Goal: Task Accomplishment & Management: Manage account settings

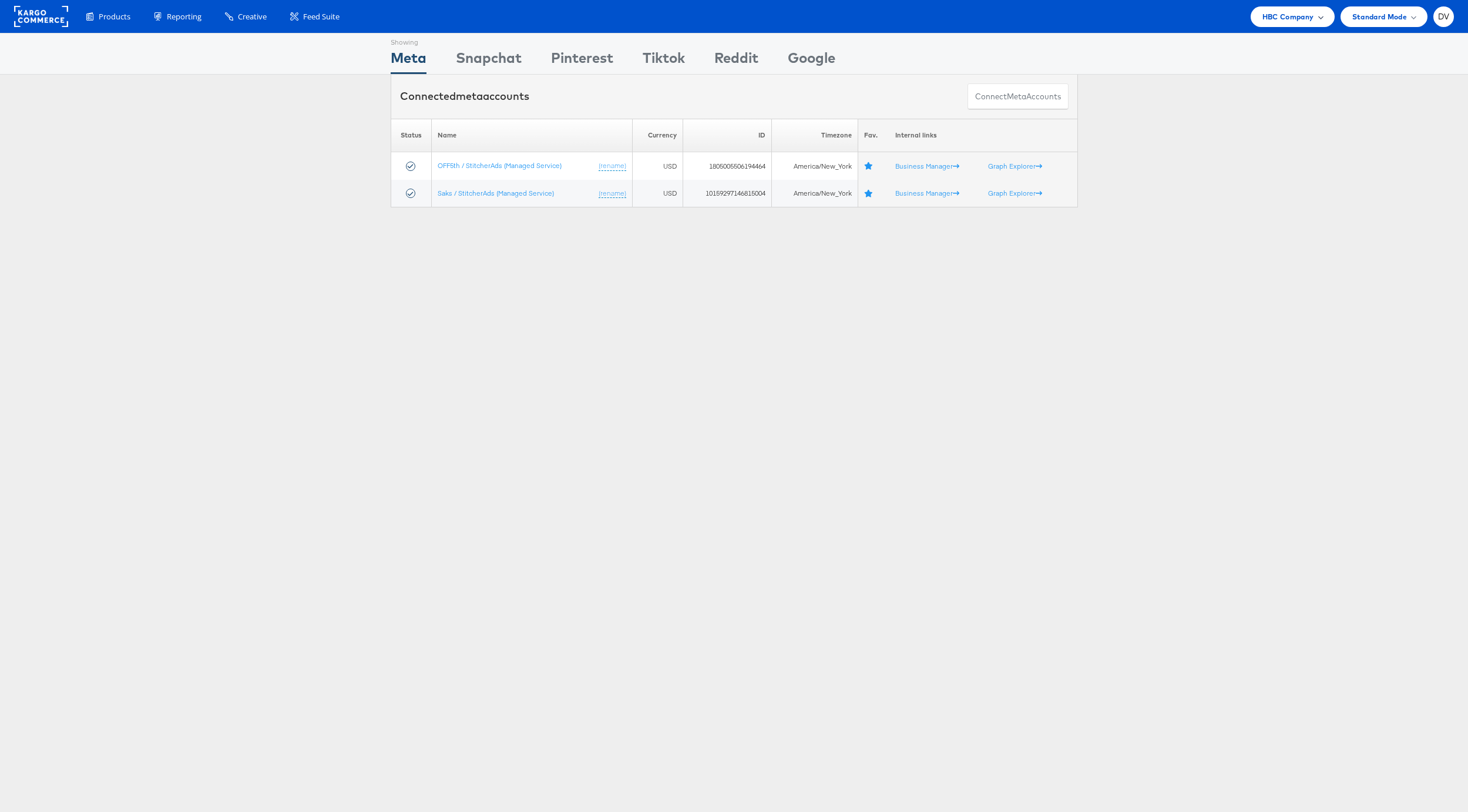
click at [1295, 16] on span "HBC Company" at bounding box center [1288, 17] width 52 height 12
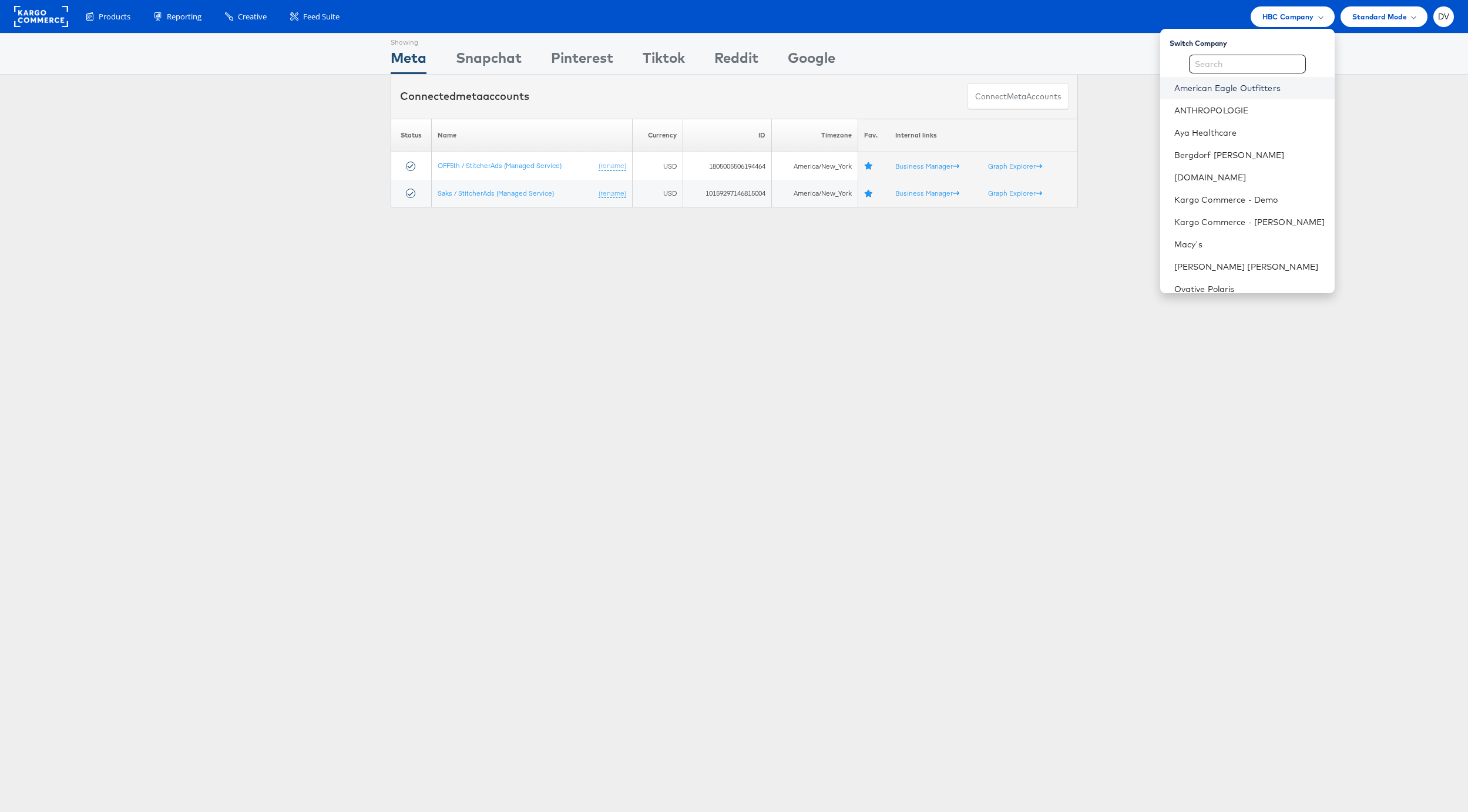
click at [1277, 85] on link "American Eagle Outfitters" at bounding box center [1250, 88] width 151 height 12
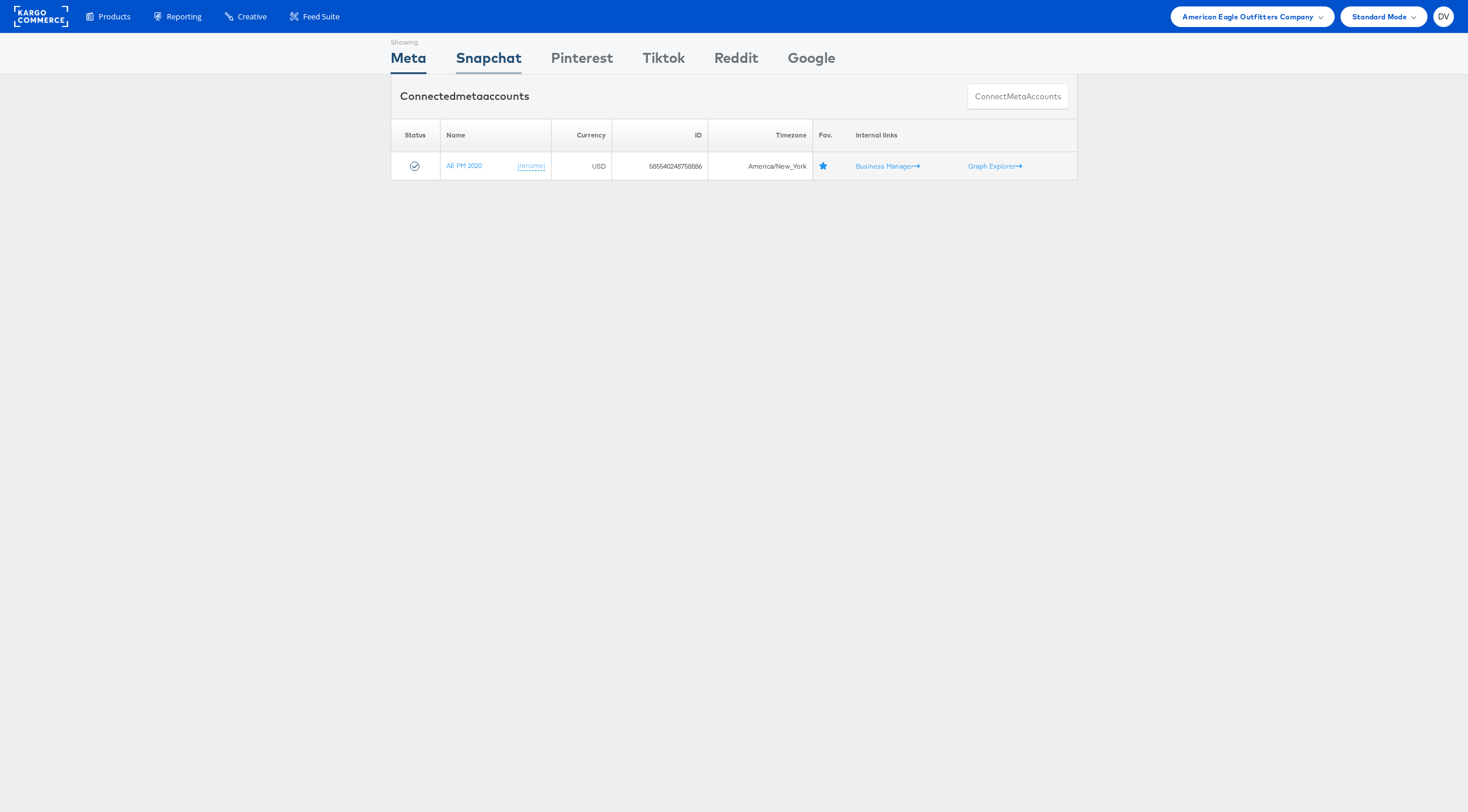
click at [505, 54] on div "Snapchat" at bounding box center [489, 60] width 66 height 27
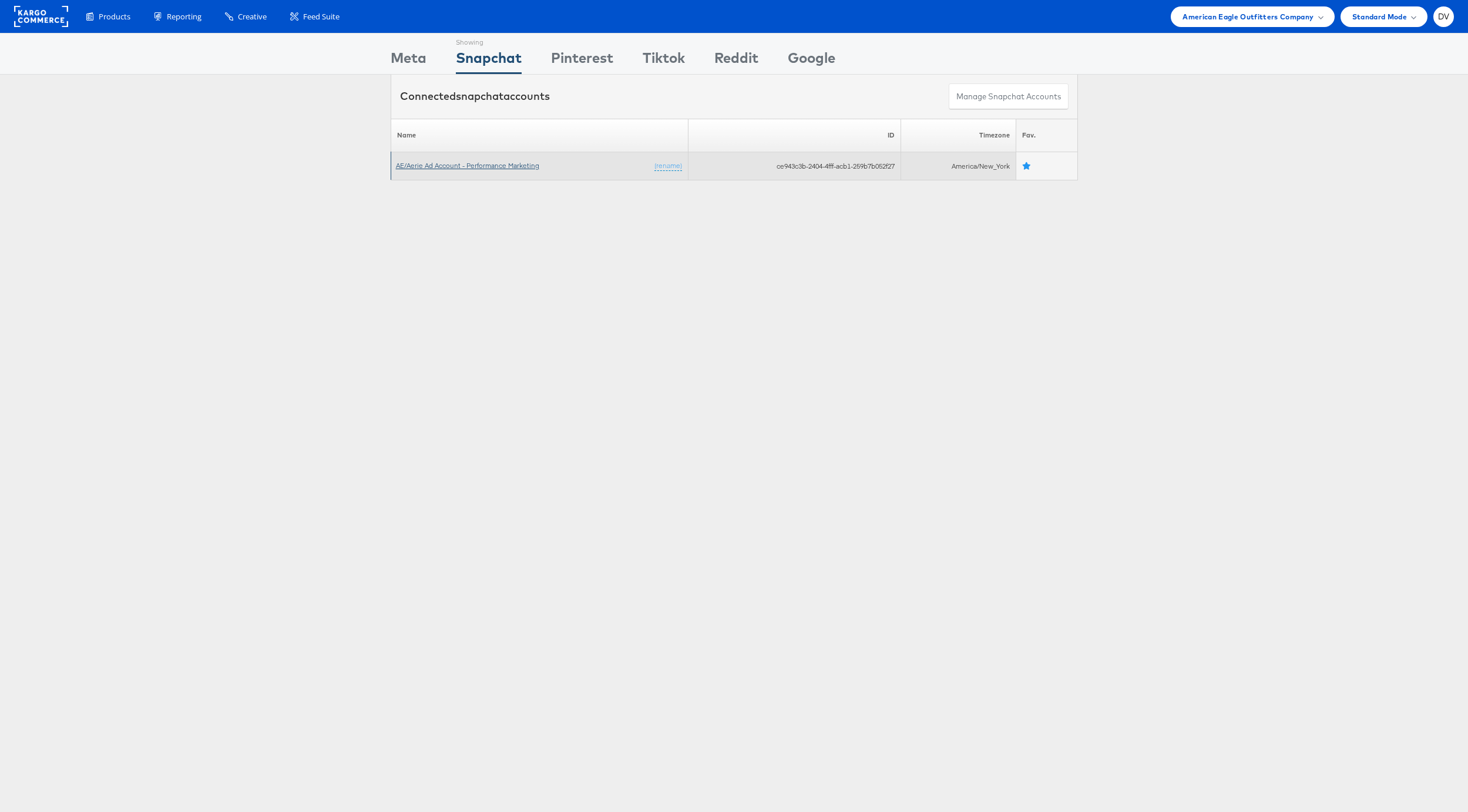
click at [485, 169] on link "AE/Aerie Ad Account - Performance Marketing" at bounding box center [467, 165] width 143 height 9
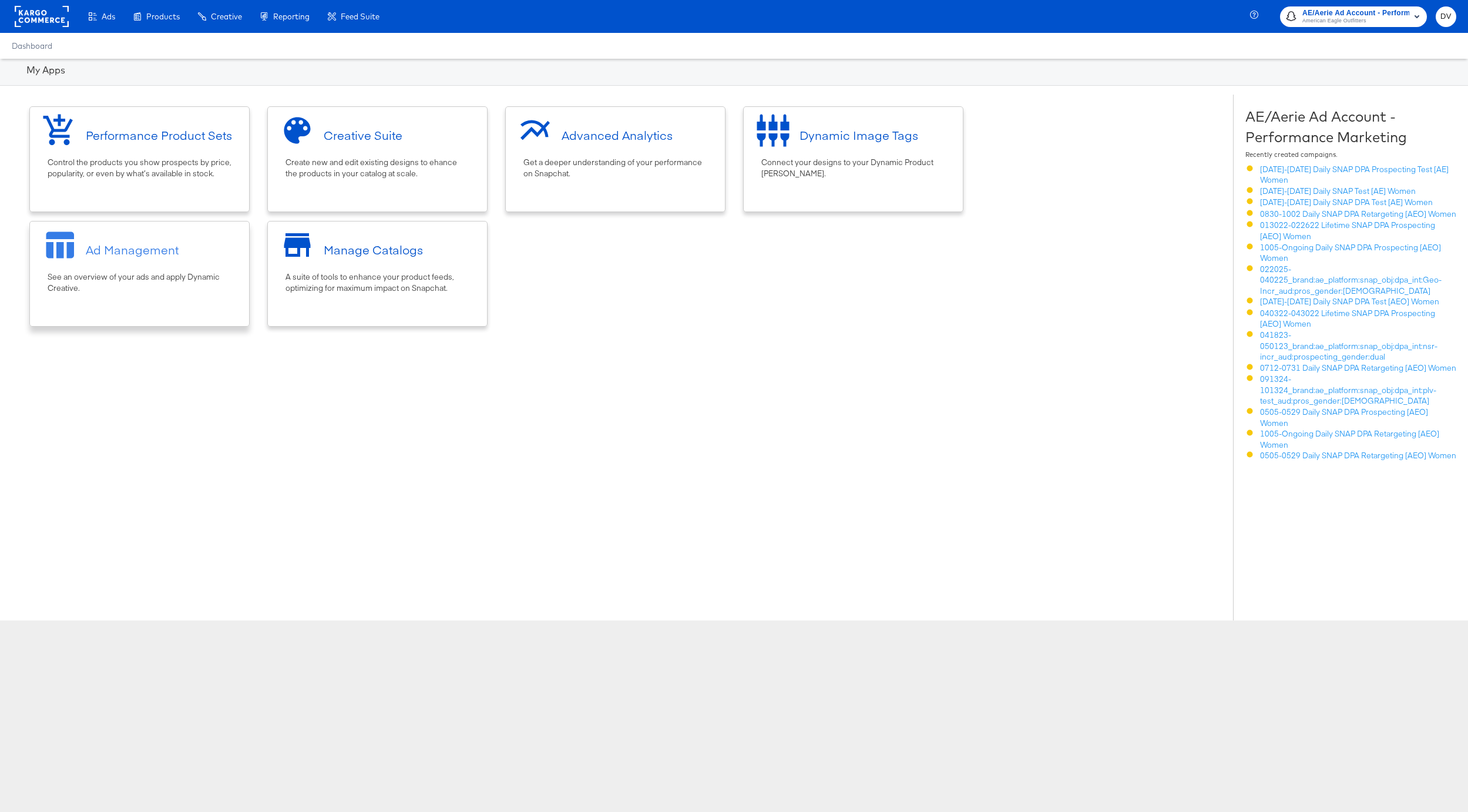
click at [172, 253] on div "Ad Management" at bounding box center [132, 250] width 93 height 17
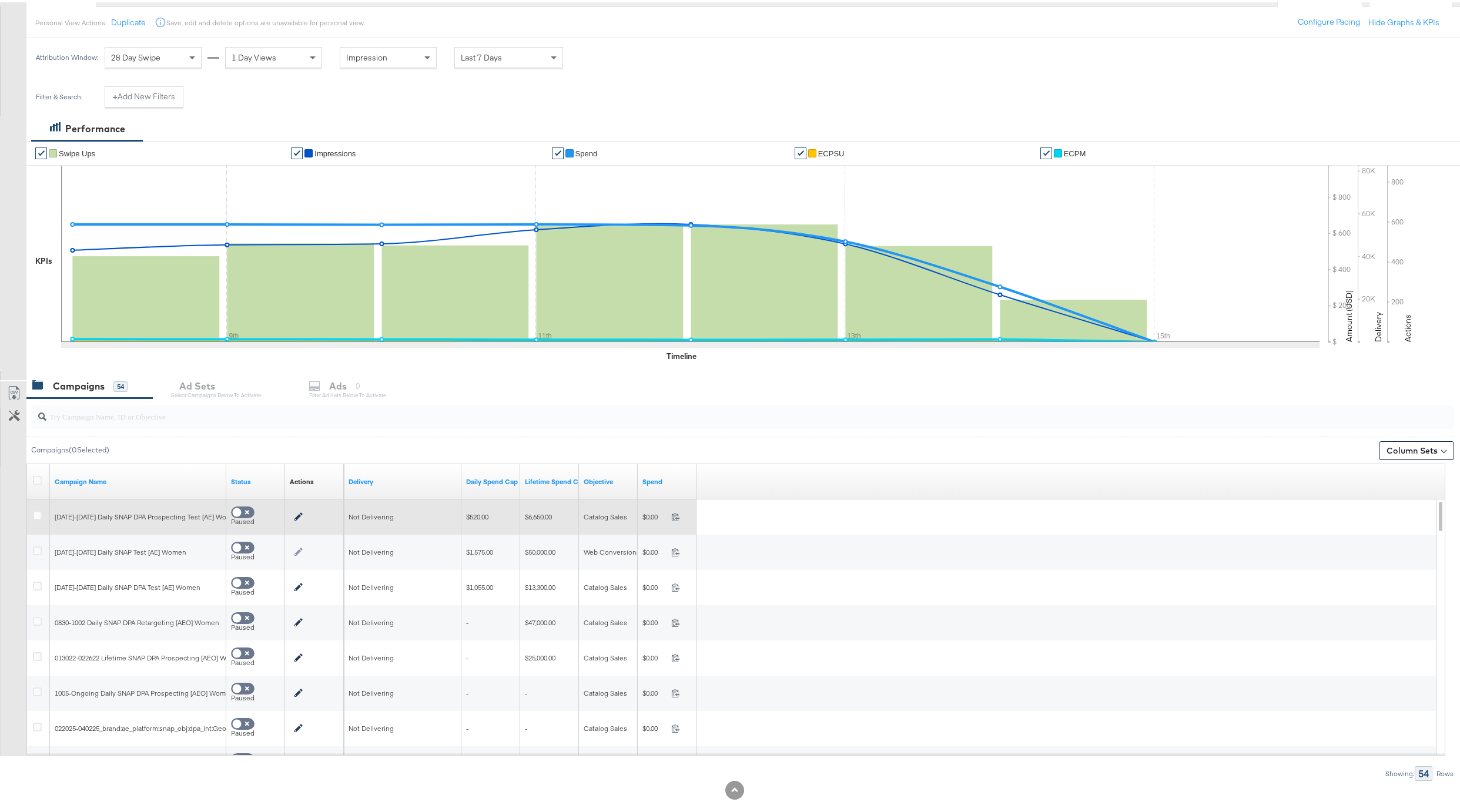
scroll to position [145, 0]
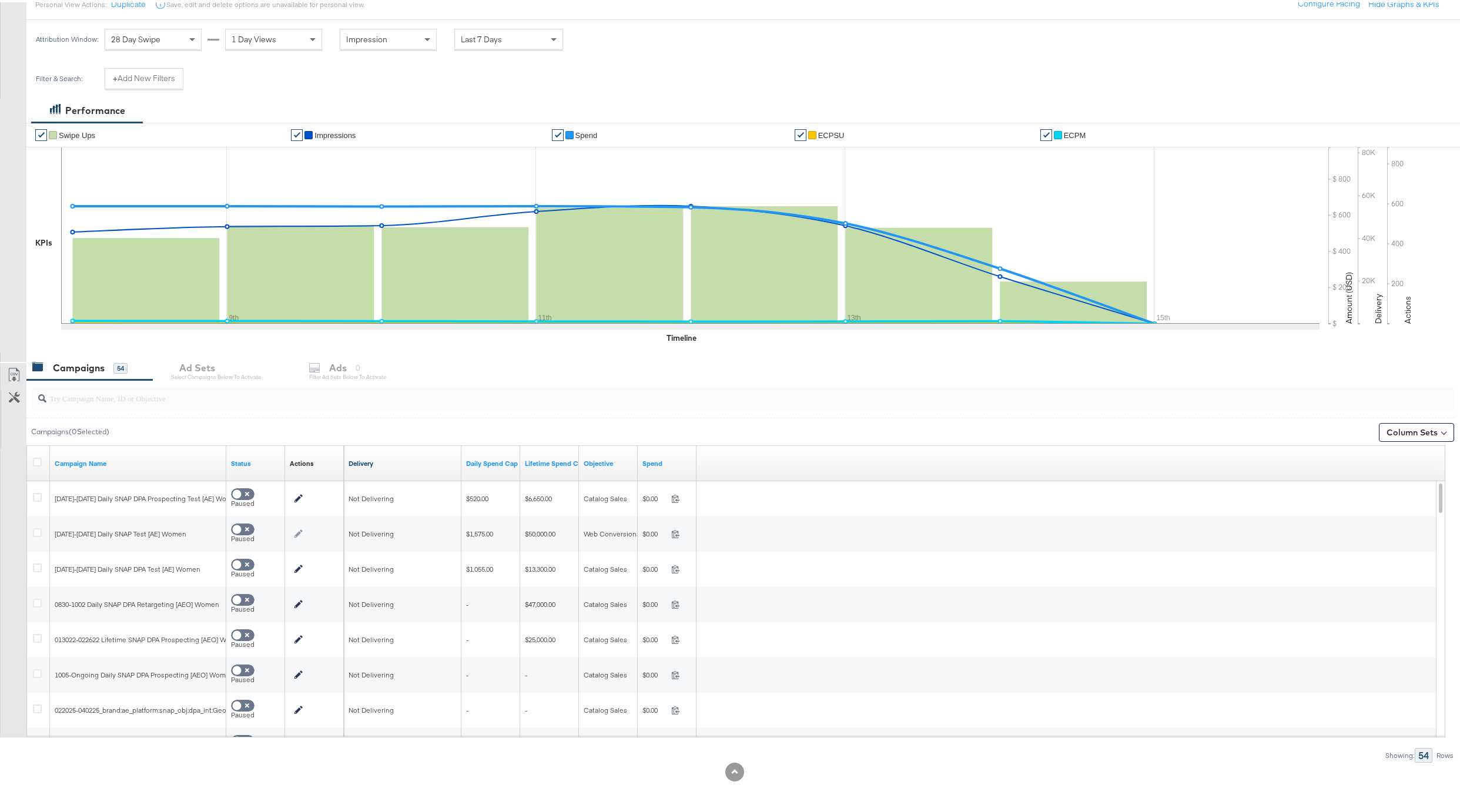
click at [379, 458] on link "Delivery" at bounding box center [402, 461] width 108 height 9
click at [268, 458] on link "Status" at bounding box center [255, 461] width 49 height 9
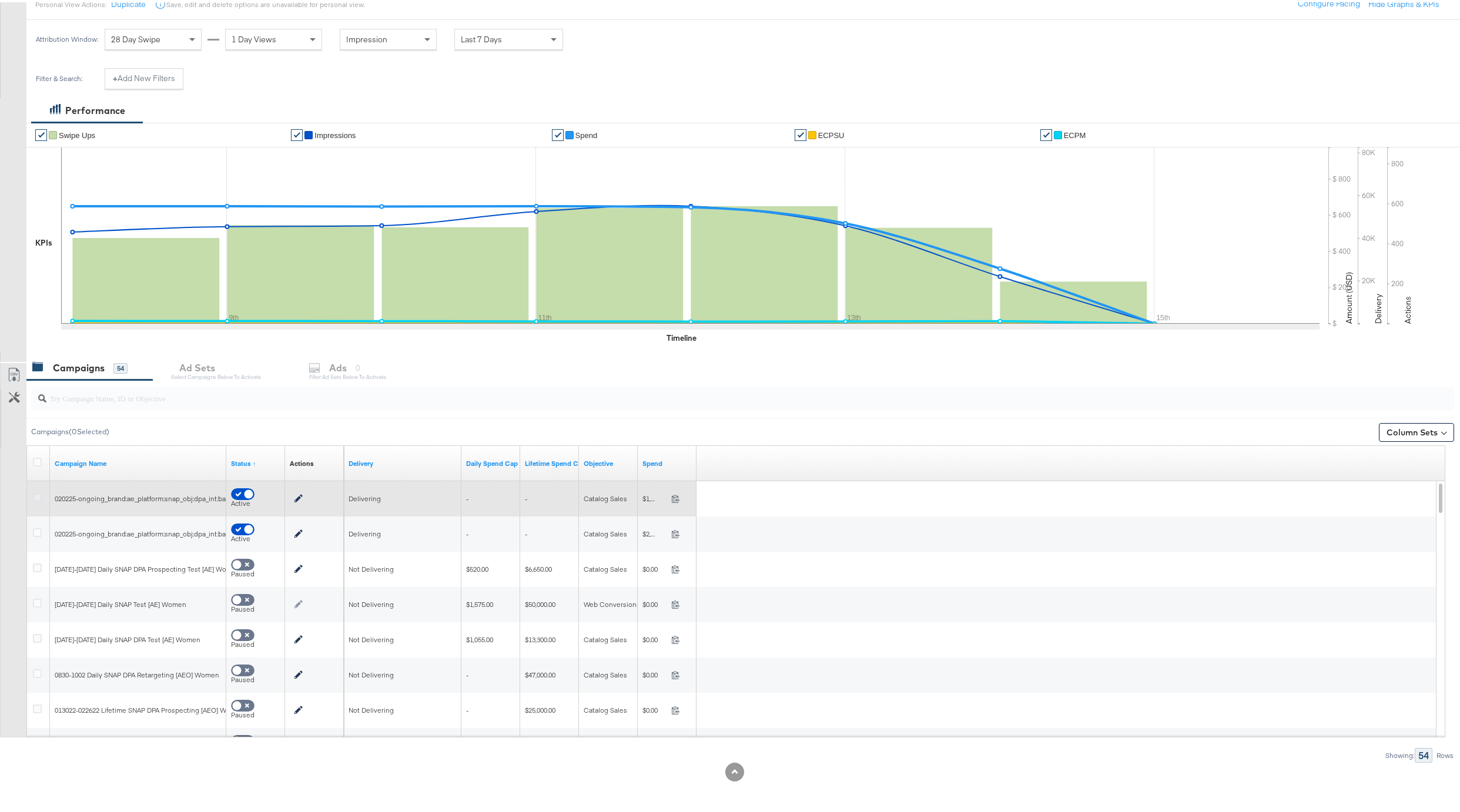
click at [37, 495] on icon at bounding box center [37, 495] width 9 height 9
click at [0, 0] on input "checkbox" at bounding box center [0, 0] width 0 height 0
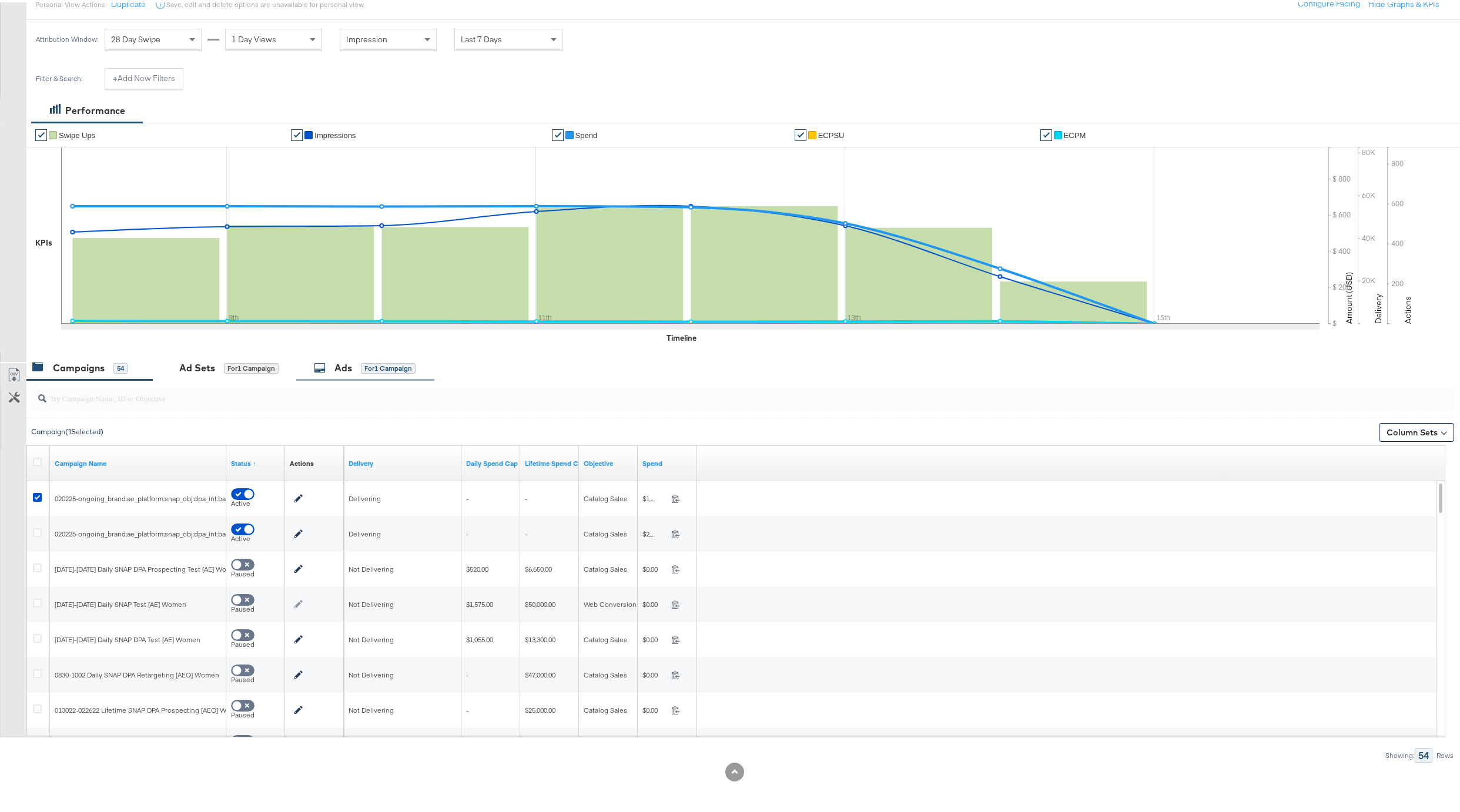
click at [356, 362] on div "Ads for 1 Campaign" at bounding box center [365, 365] width 102 height 14
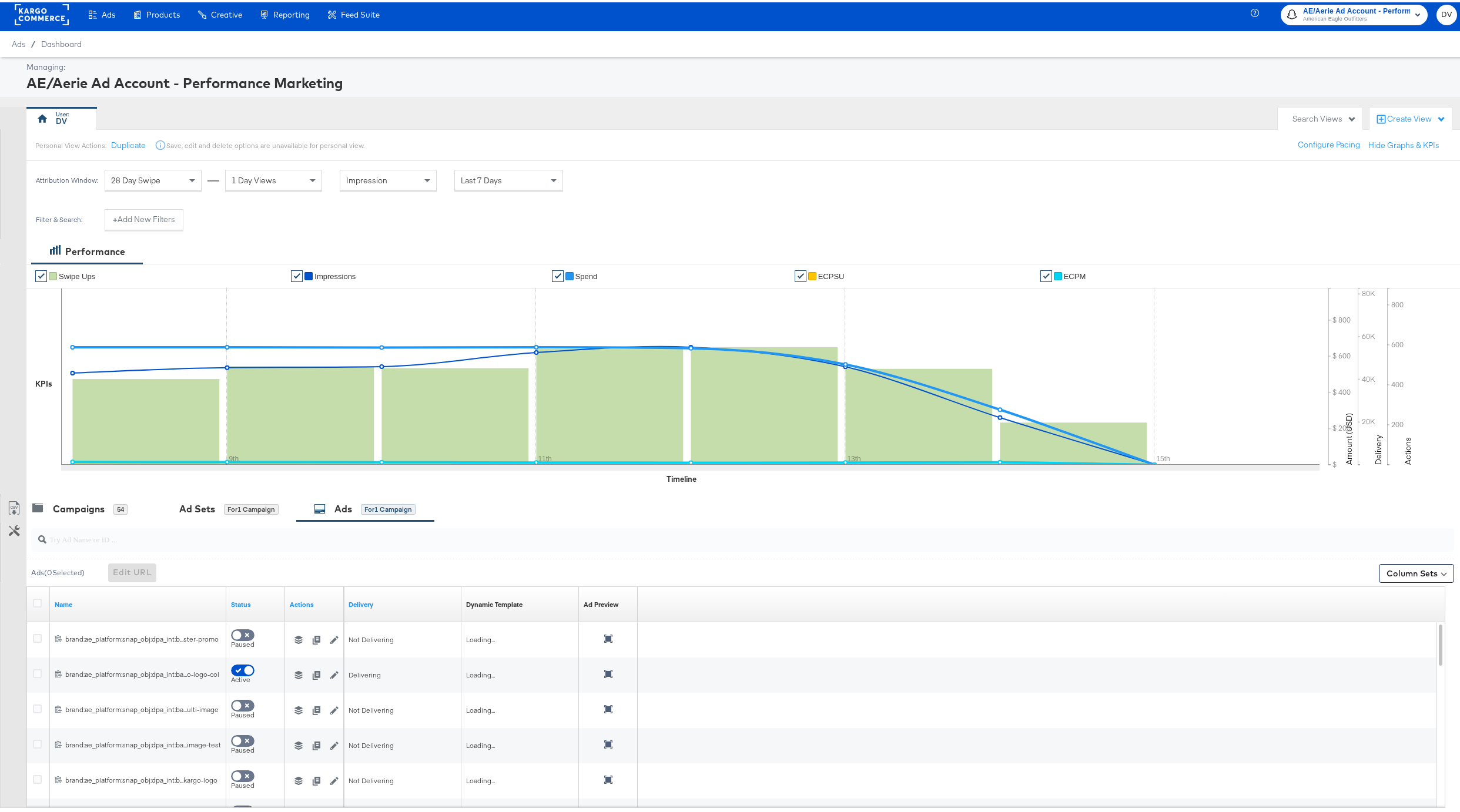
scroll to position [75, 0]
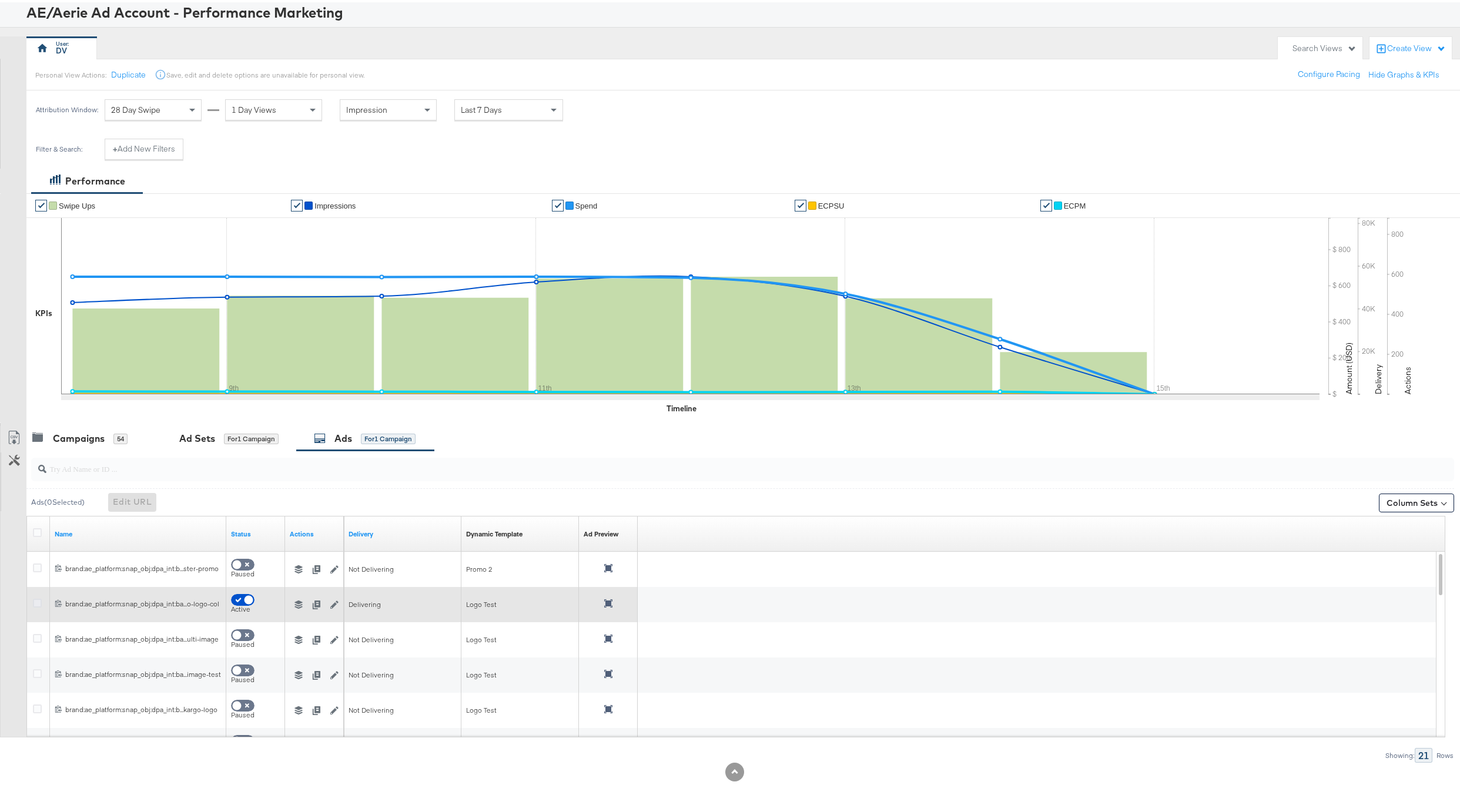
click at [36, 601] on icon at bounding box center [37, 601] width 9 height 9
click at [0, 0] on input "checkbox" at bounding box center [0, 0] width 0 height 0
click at [606, 601] on icon at bounding box center [609, 601] width 8 height 8
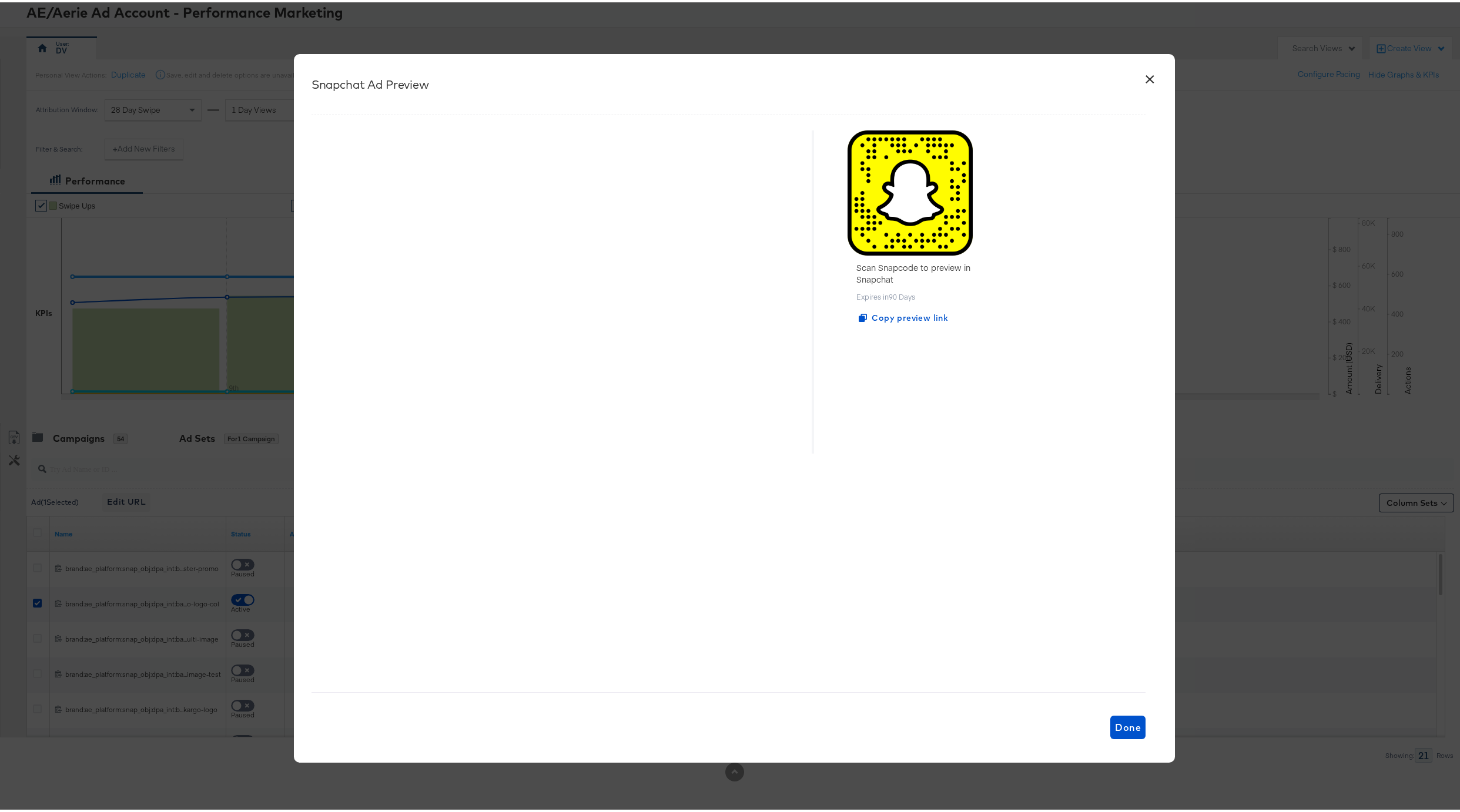
click at [1145, 80] on button "×" at bounding box center [1150, 74] width 21 height 21
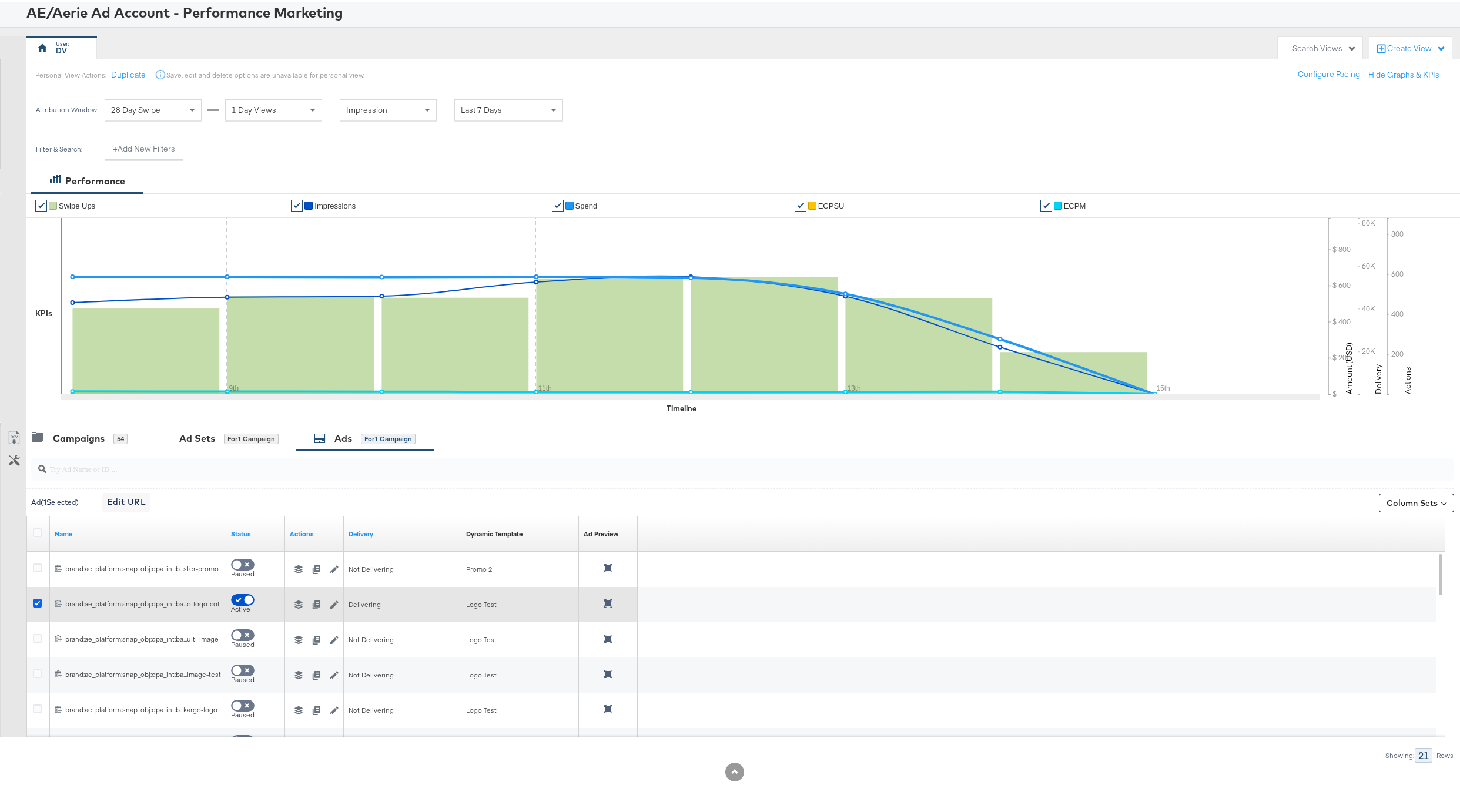
click at [38, 599] on icon at bounding box center [37, 601] width 9 height 9
click at [0, 0] on input "checkbox" at bounding box center [0, 0] width 0 height 0
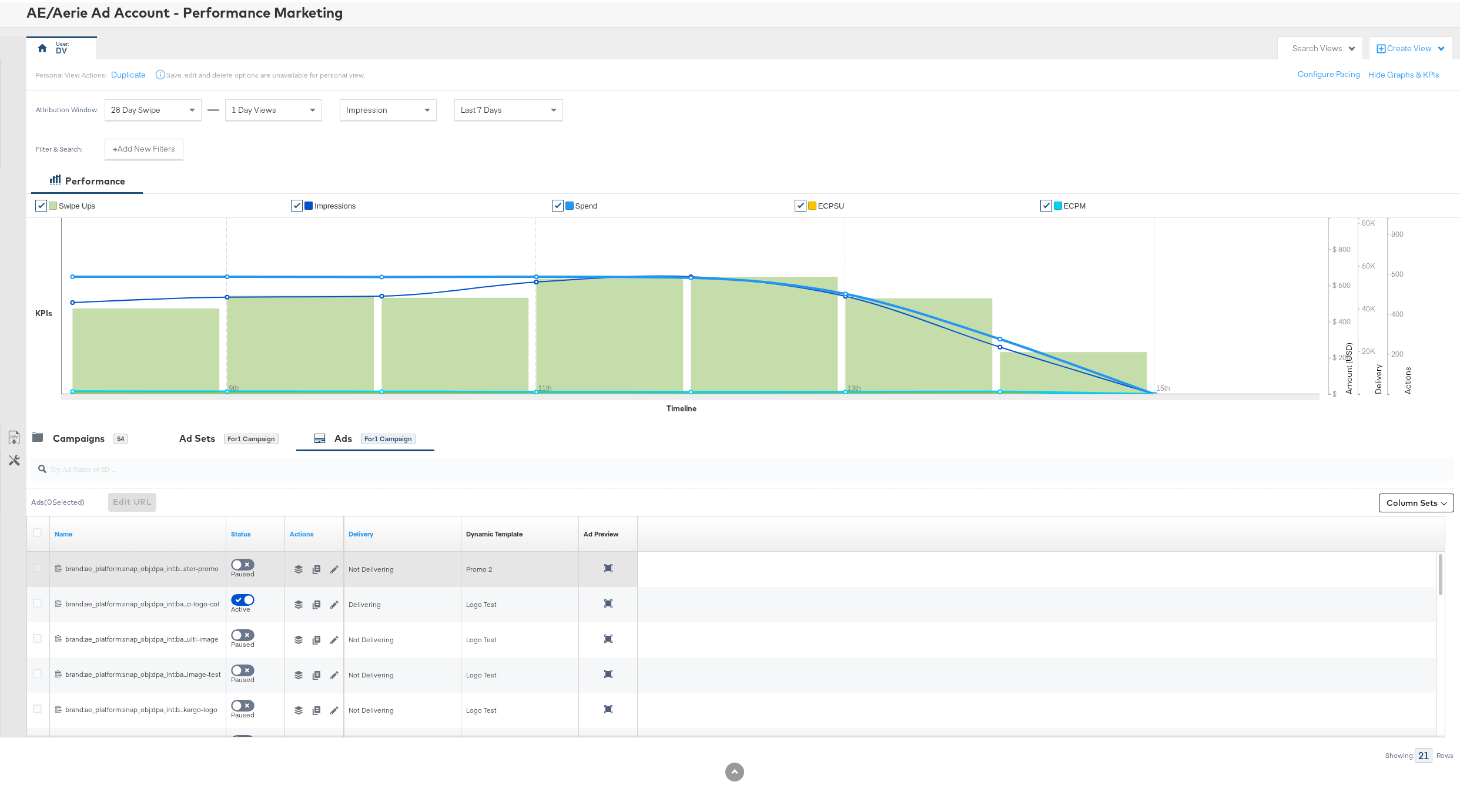
click at [39, 565] on icon at bounding box center [37, 565] width 9 height 9
click at [0, 0] on input "checkbox" at bounding box center [0, 0] width 0 height 0
click at [606, 565] on icon at bounding box center [609, 566] width 8 height 8
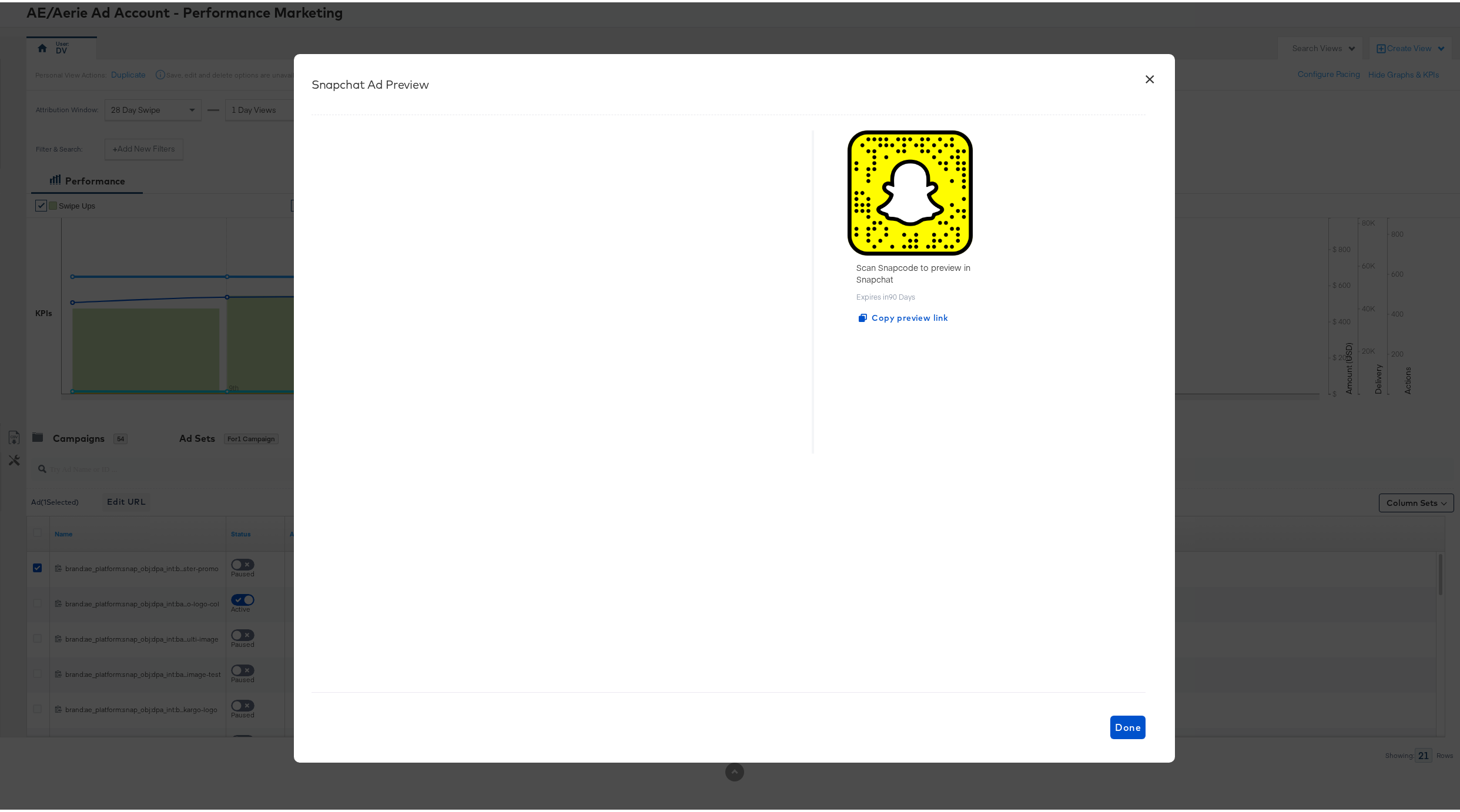
click at [1148, 72] on button "×" at bounding box center [1150, 74] width 21 height 21
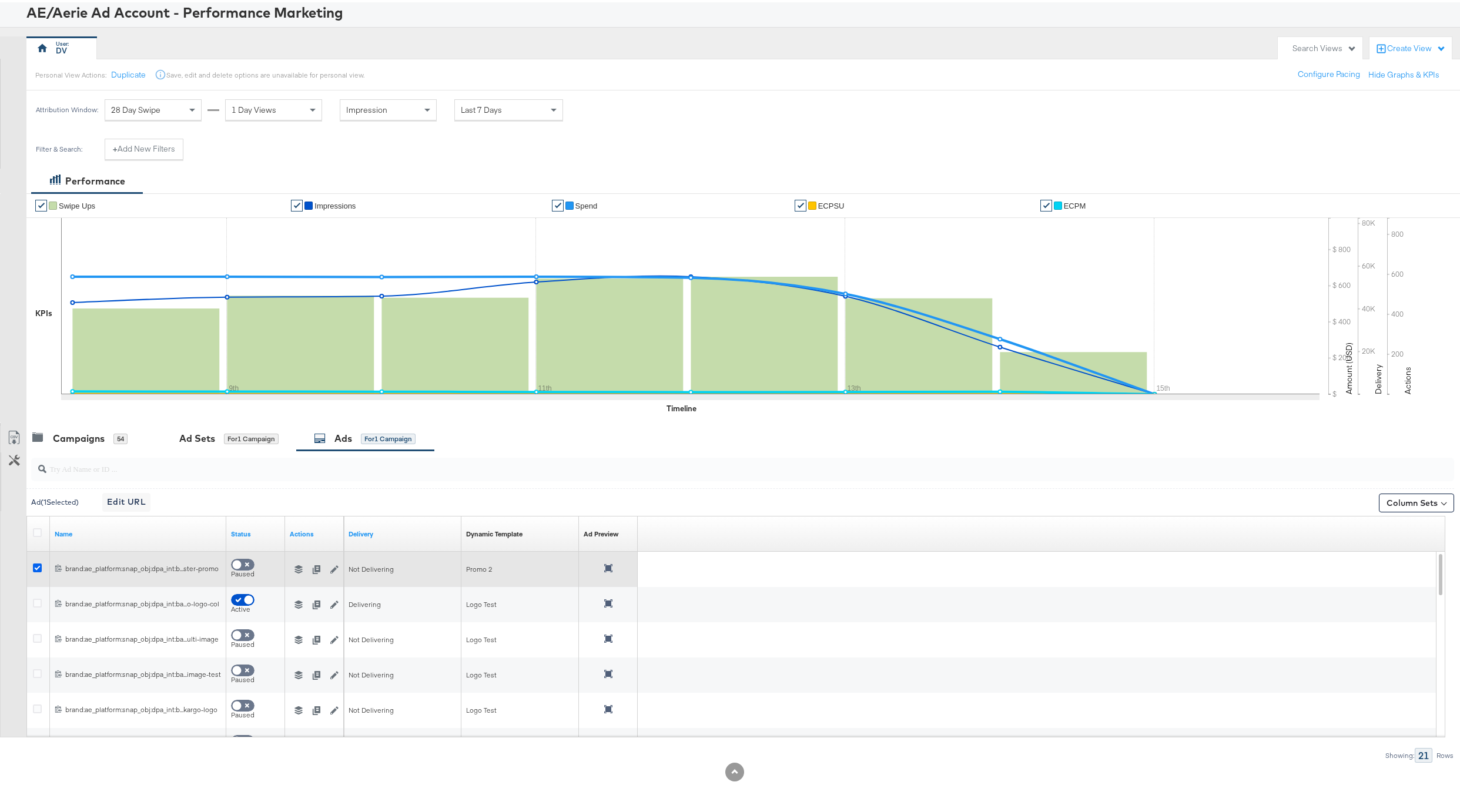
click at [37, 567] on icon at bounding box center [37, 565] width 9 height 9
click at [0, 0] on input "checkbox" at bounding box center [0, 0] width 0 height 0
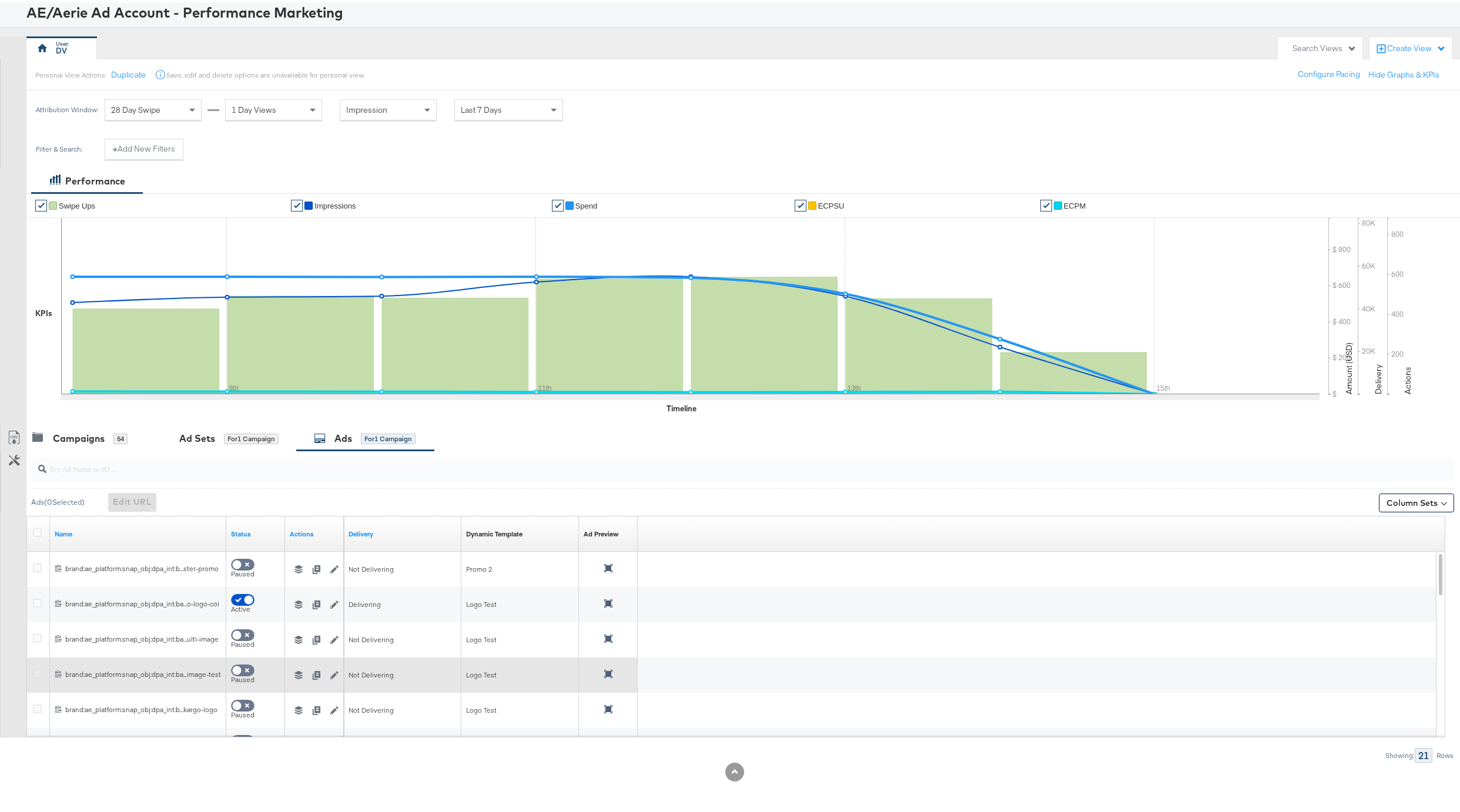
click at [39, 670] on icon at bounding box center [37, 671] width 9 height 9
click at [0, 0] on input "checkbox" at bounding box center [0, 0] width 0 height 0
click at [606, 670] on icon at bounding box center [609, 672] width 8 height 8
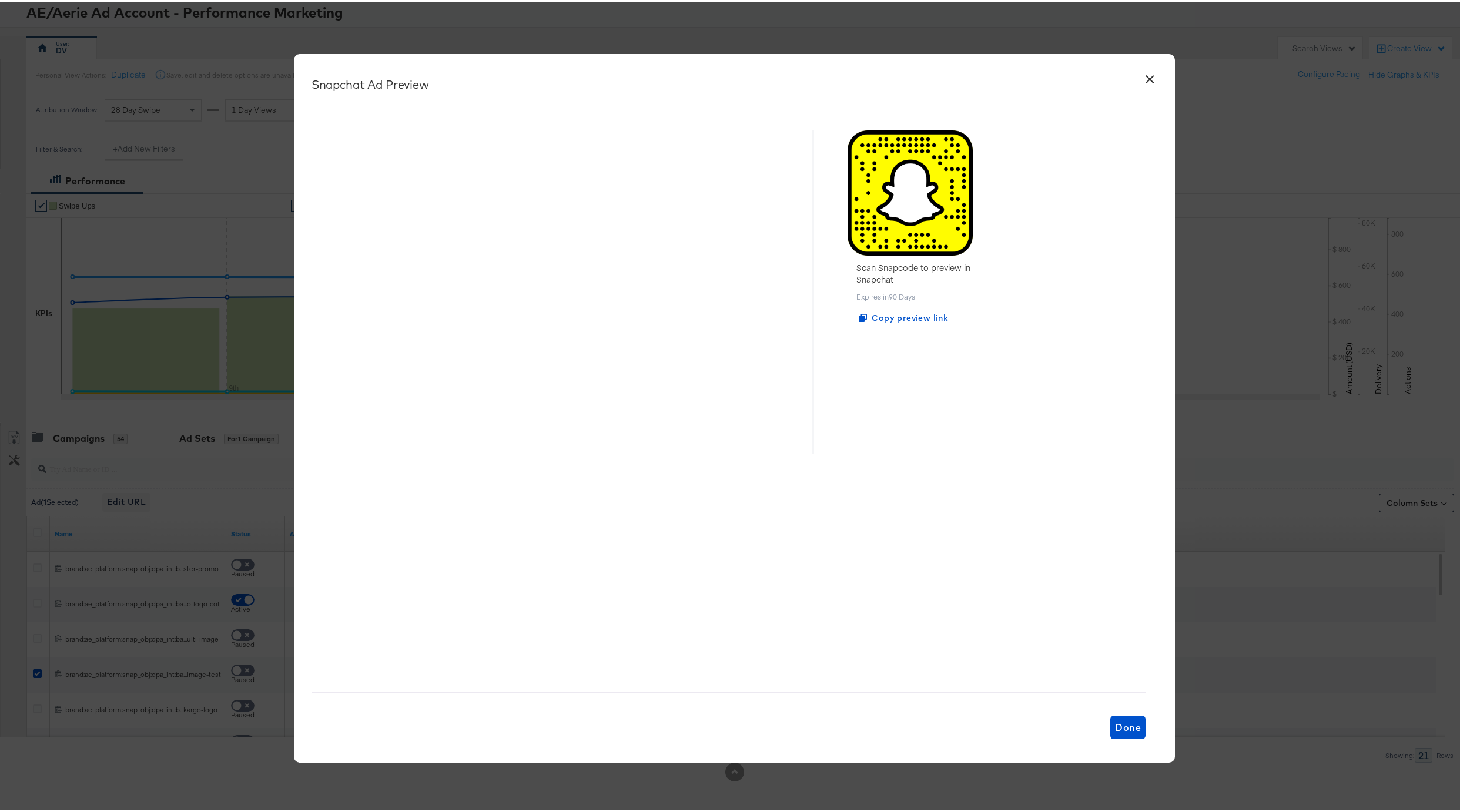
click at [1143, 79] on button "×" at bounding box center [1150, 74] width 21 height 21
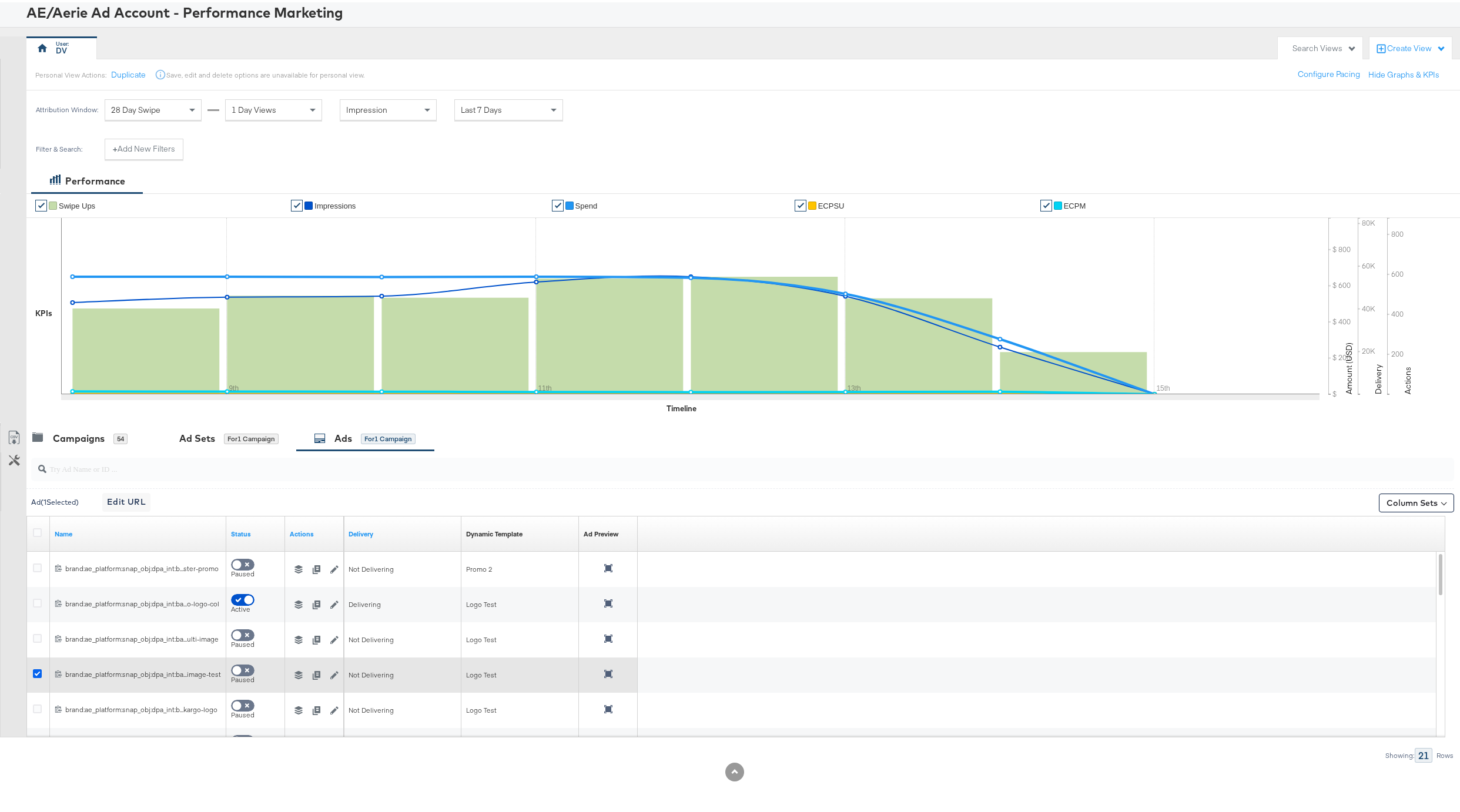
click at [36, 669] on icon at bounding box center [37, 671] width 9 height 9
click at [0, 0] on input "checkbox" at bounding box center [0, 0] width 0 height 0
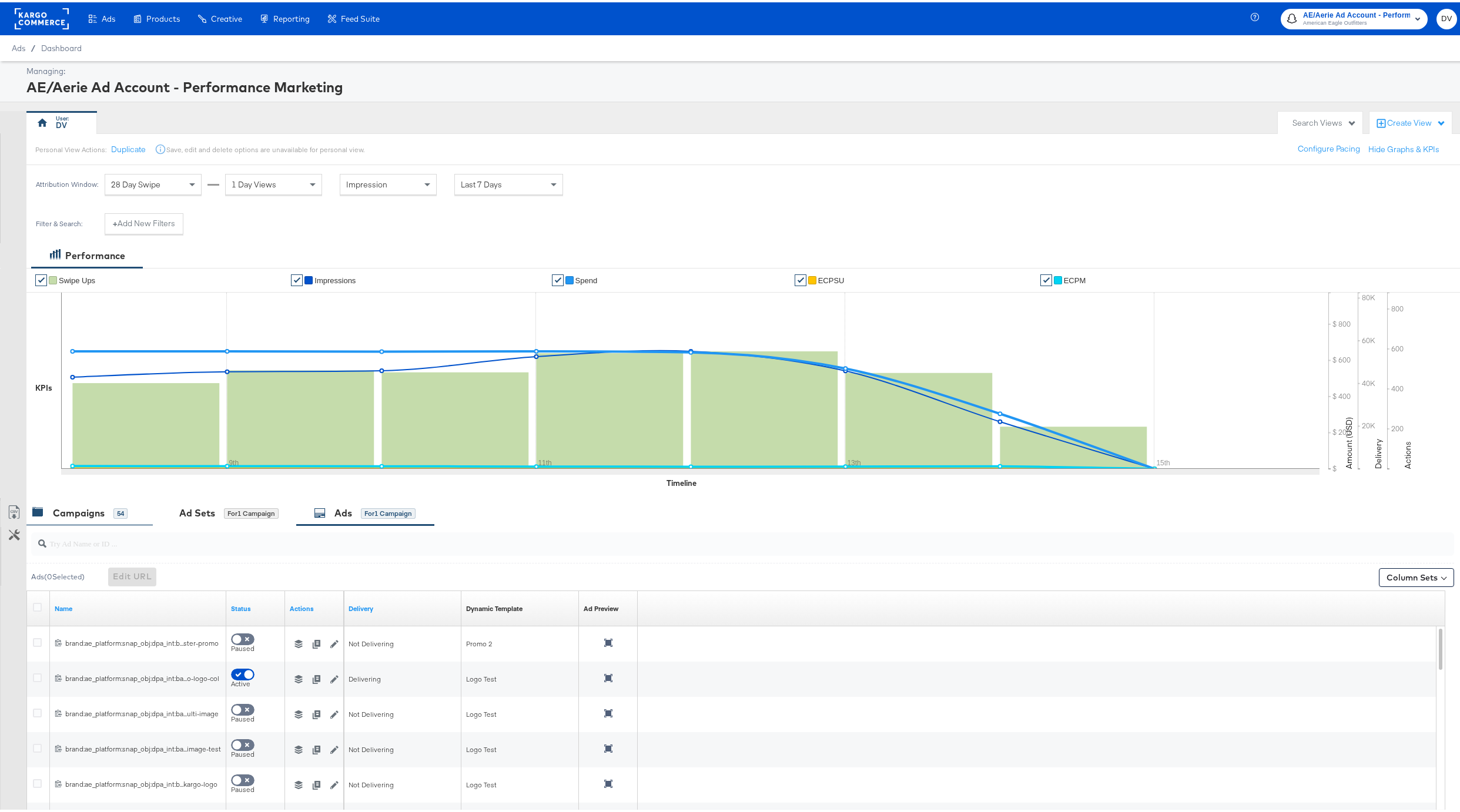
click at [102, 512] on div "Campaigns" at bounding box center [78, 511] width 52 height 14
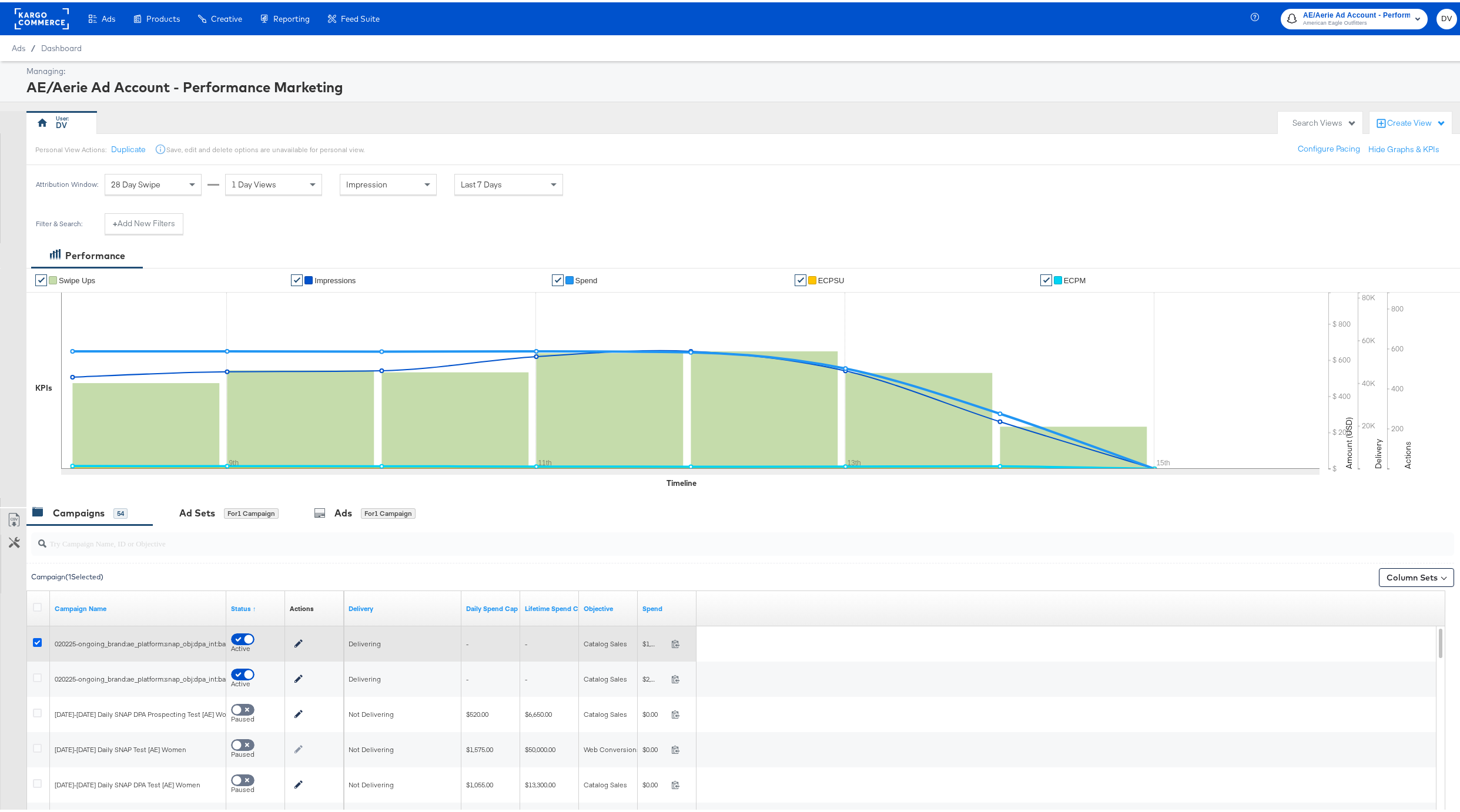
click at [38, 641] on icon at bounding box center [37, 640] width 9 height 9
click at [0, 0] on input "checkbox" at bounding box center [0, 0] width 0 height 0
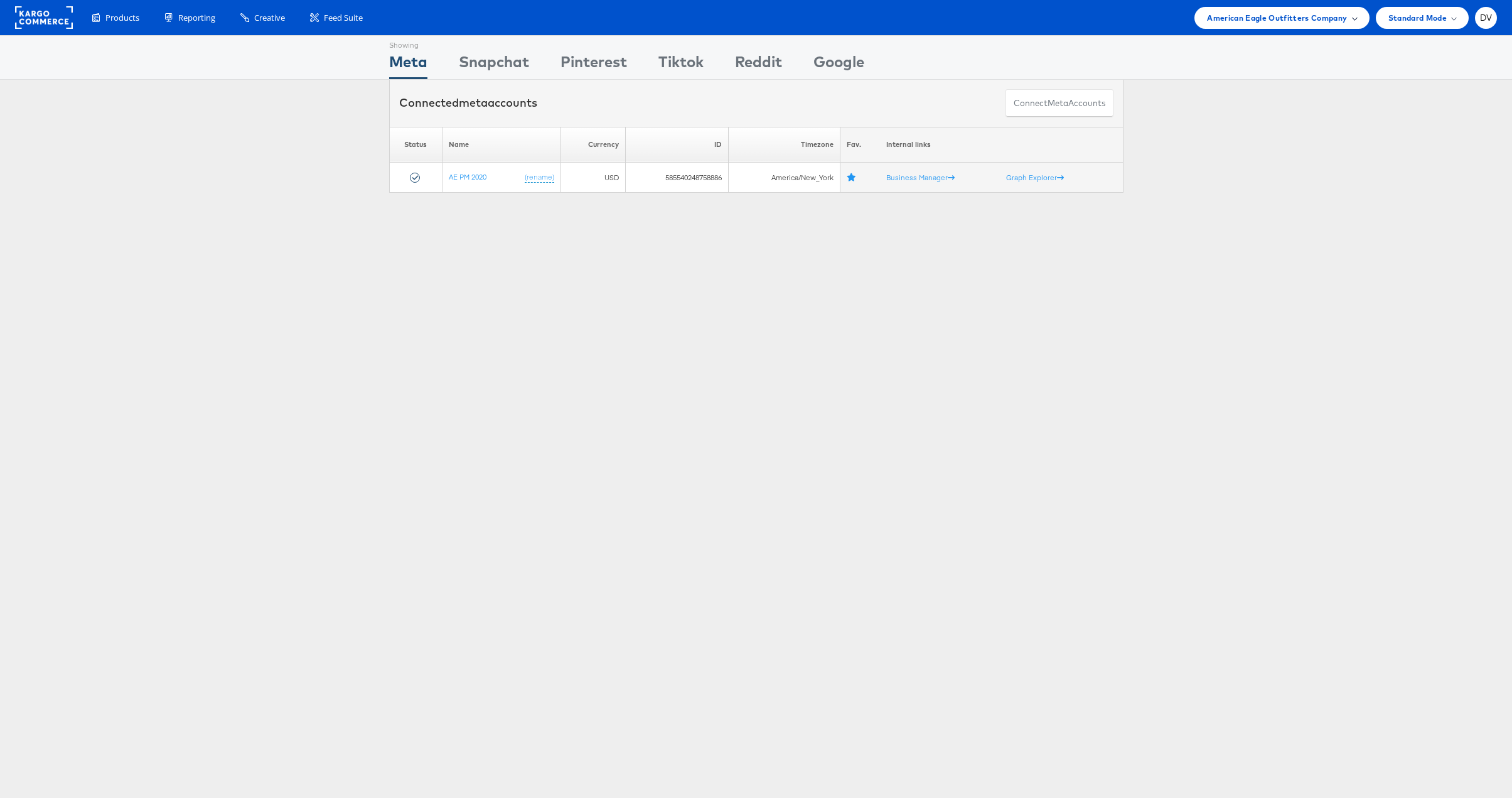
click at [1266, 20] on span "American Eagle Outfitters Company" at bounding box center [1277, 18] width 140 height 13
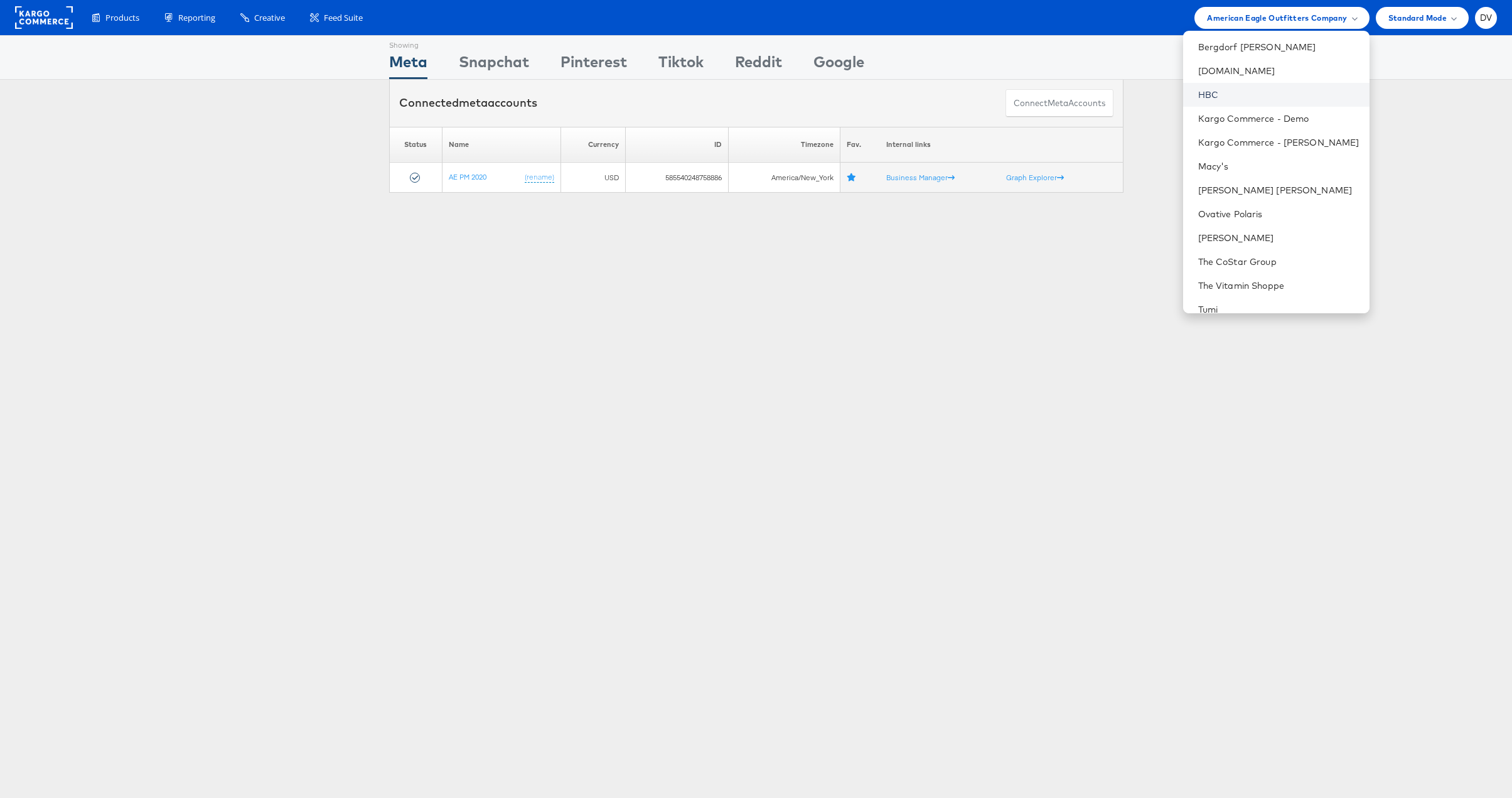
scroll to position [200, 0]
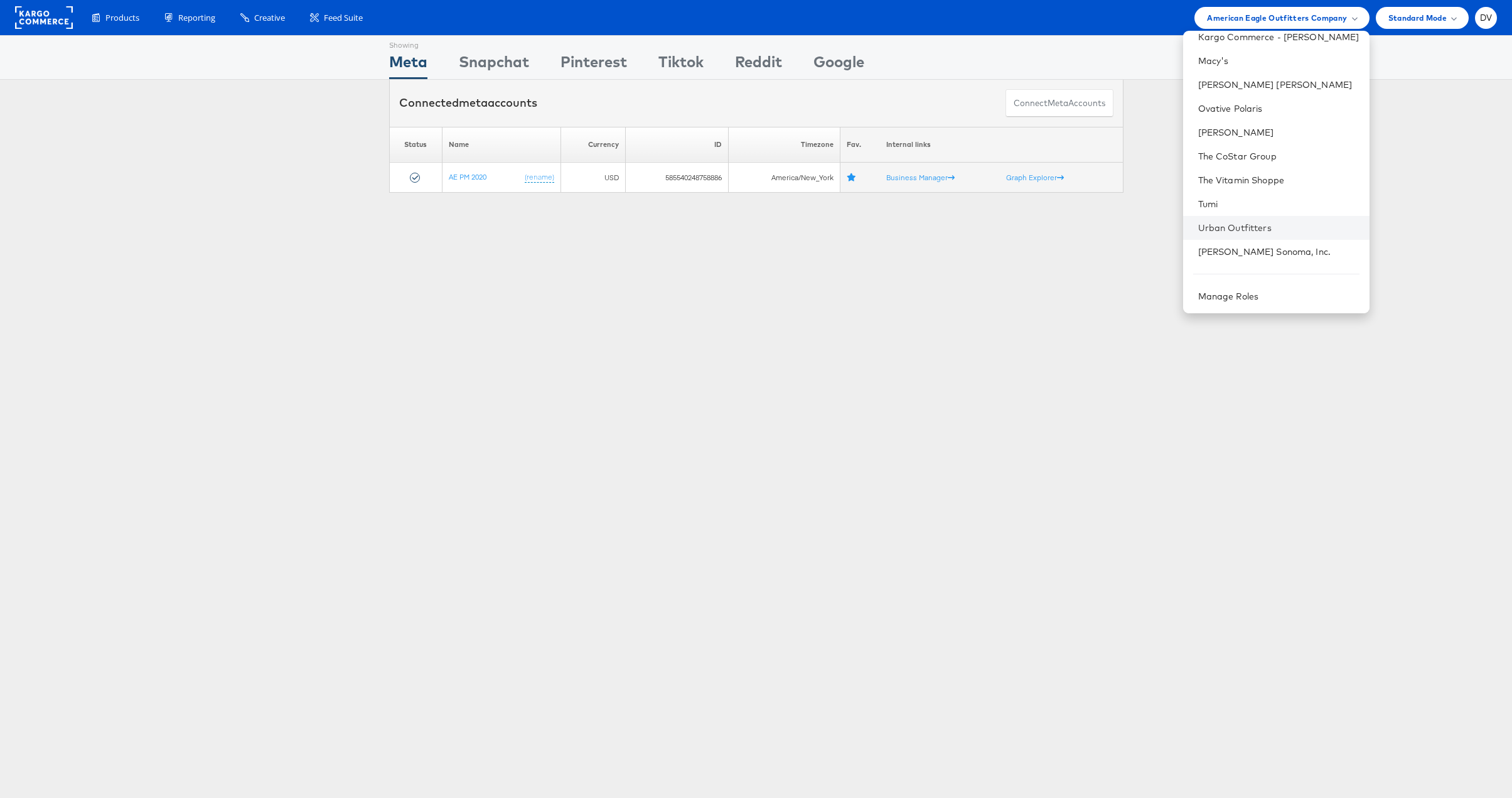
click at [1275, 219] on li "Urban Outfitters" at bounding box center [1276, 228] width 187 height 24
click at [1270, 221] on link "Urban Outfitters" at bounding box center [1278, 228] width 161 height 13
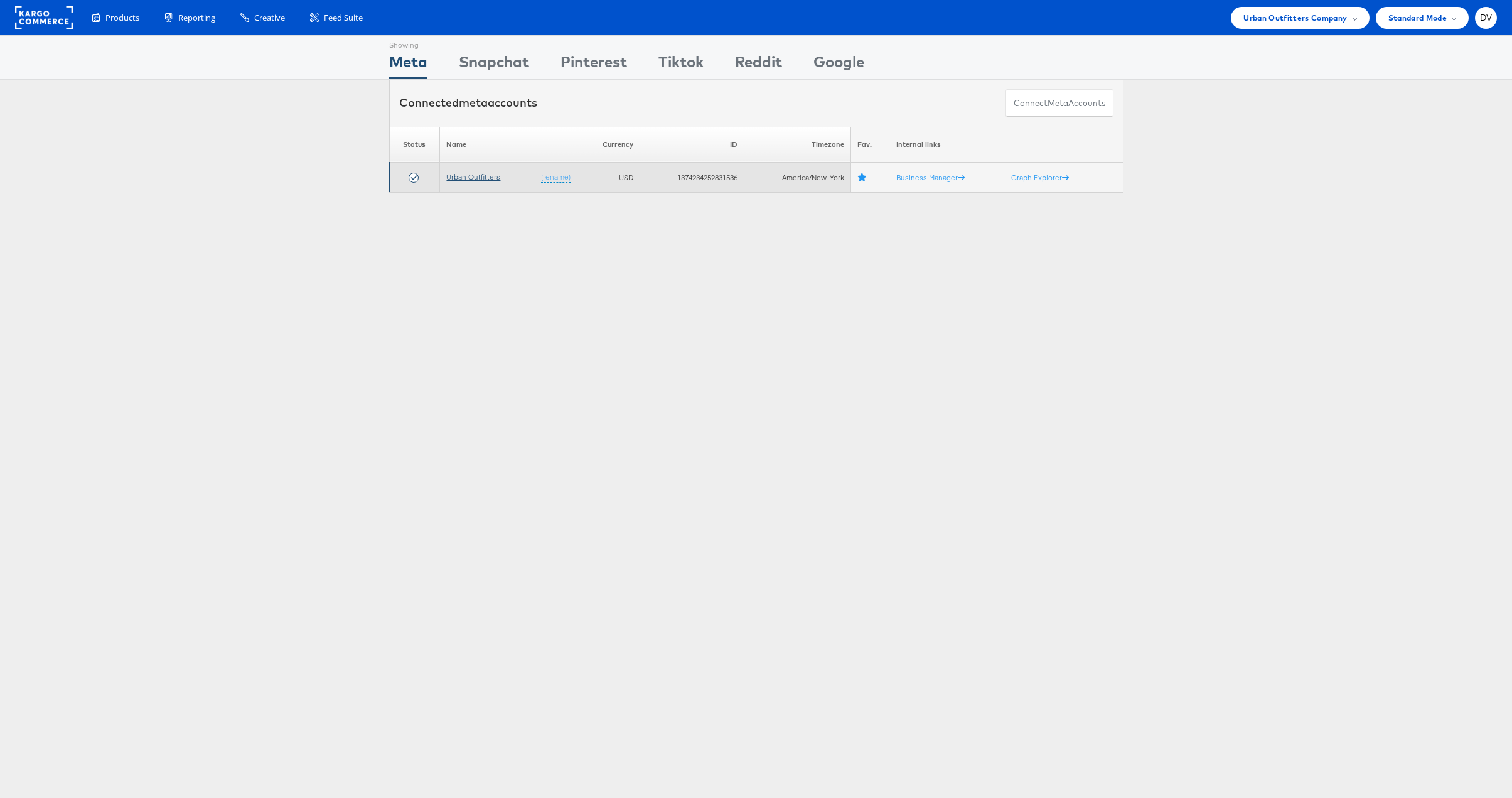
click at [458, 174] on link "Urban Outfitters" at bounding box center [473, 177] width 54 height 9
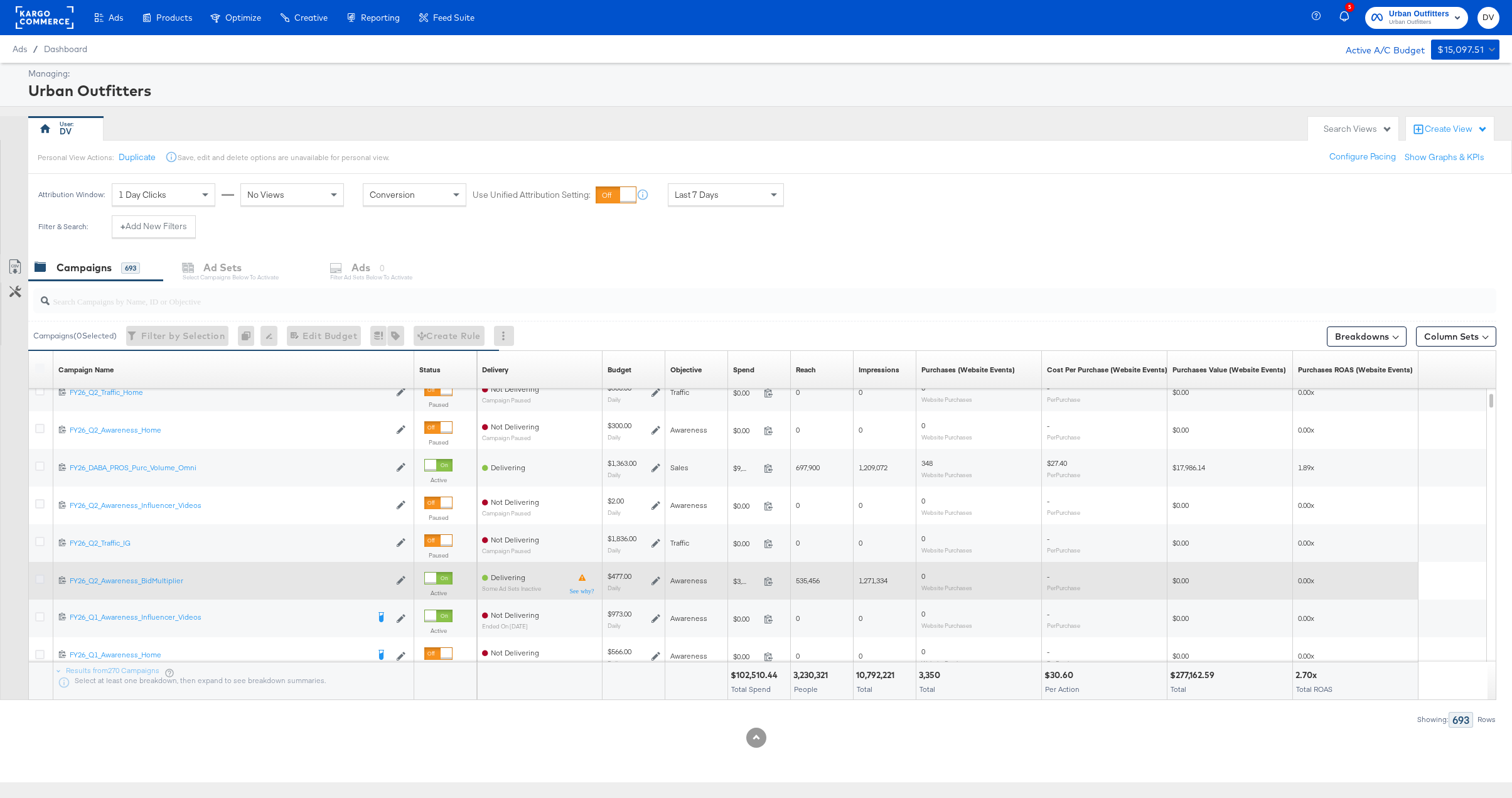
click at [39, 577] on icon at bounding box center [40, 578] width 9 height 9
click at [0, 0] on input "checkbox" at bounding box center [0, 0] width 0 height 0
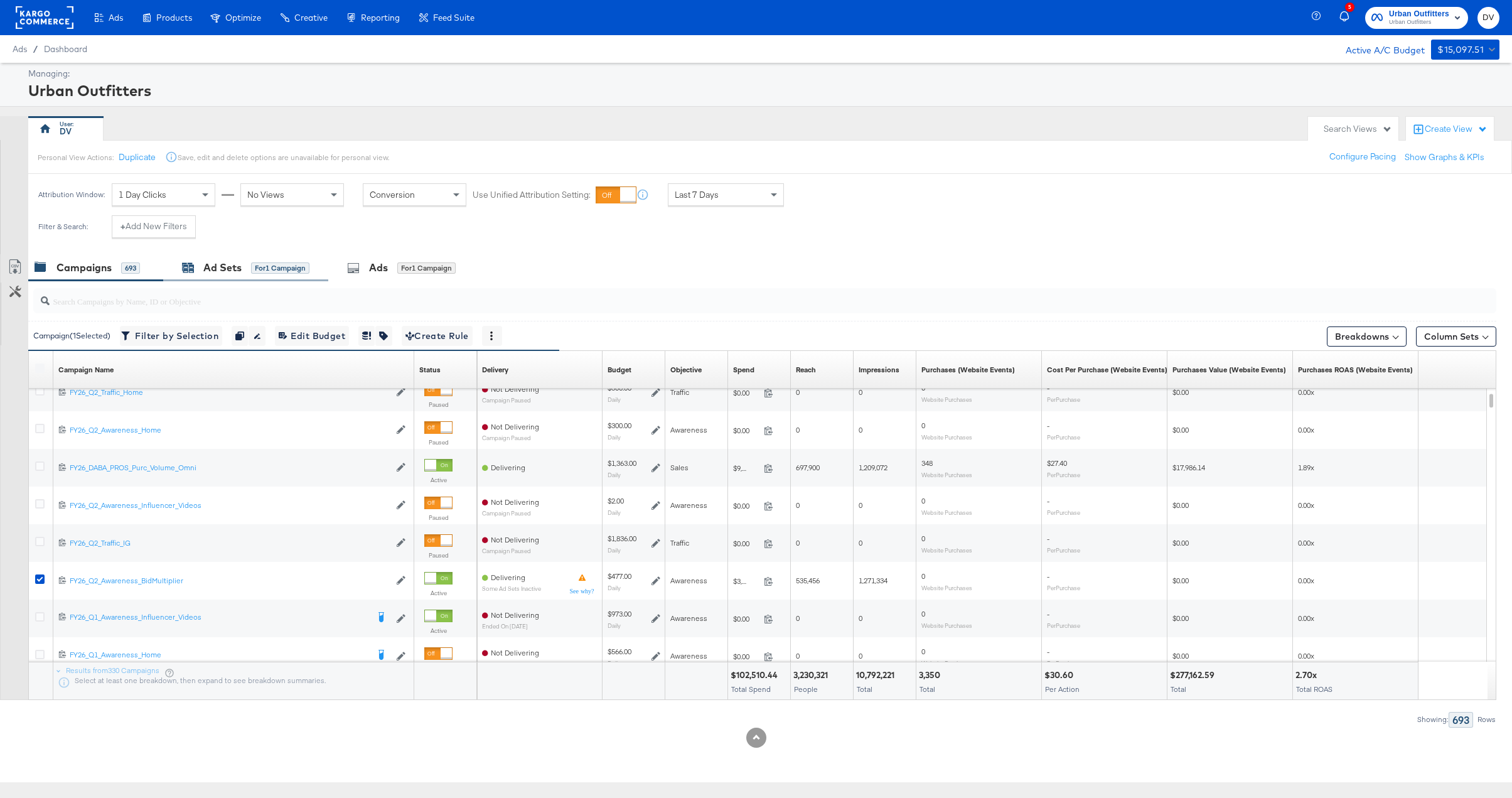
click at [221, 271] on div "Ad Sets" at bounding box center [222, 268] width 38 height 15
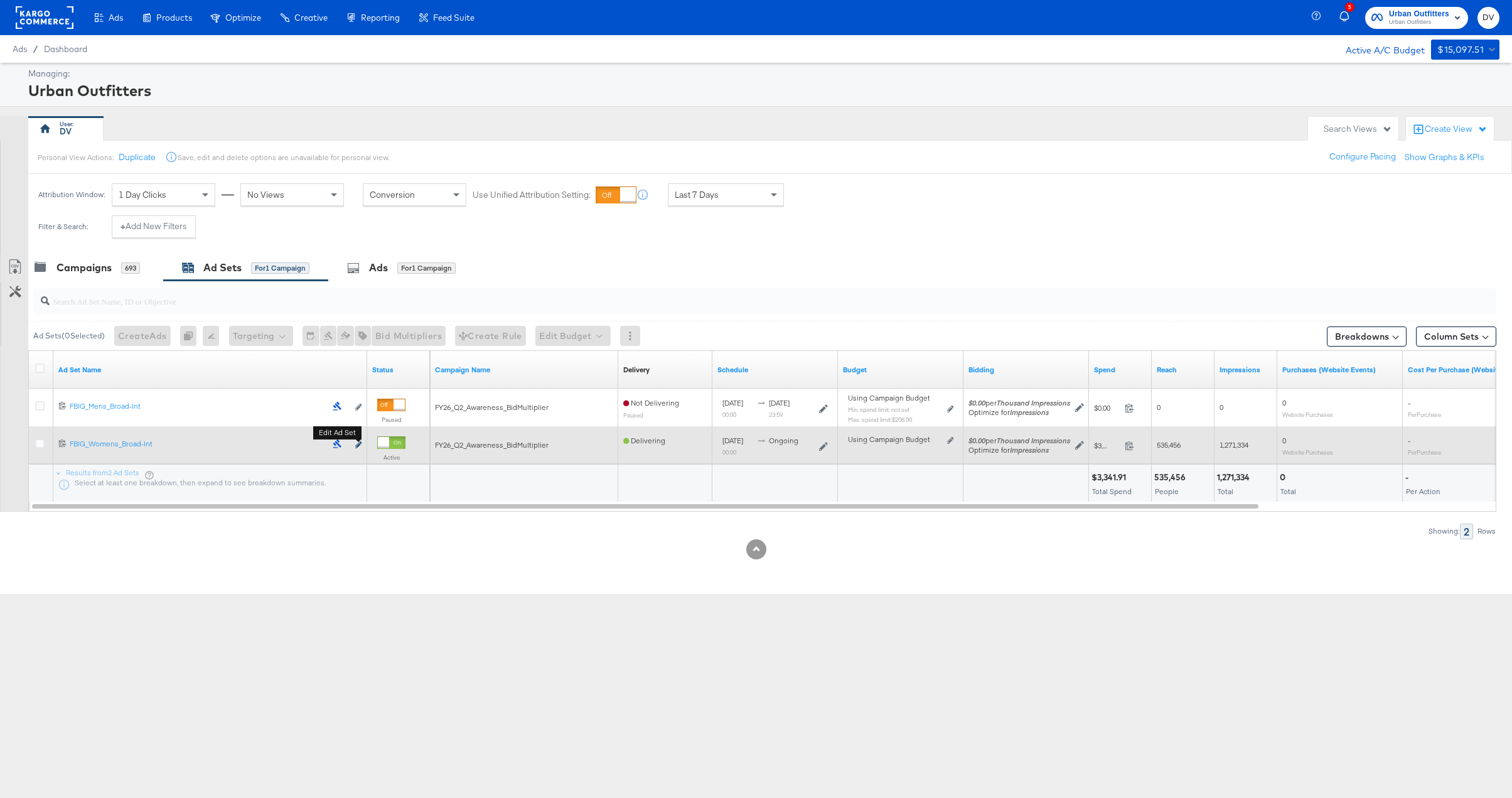
click at [360, 446] on icon "link" at bounding box center [358, 444] width 6 height 7
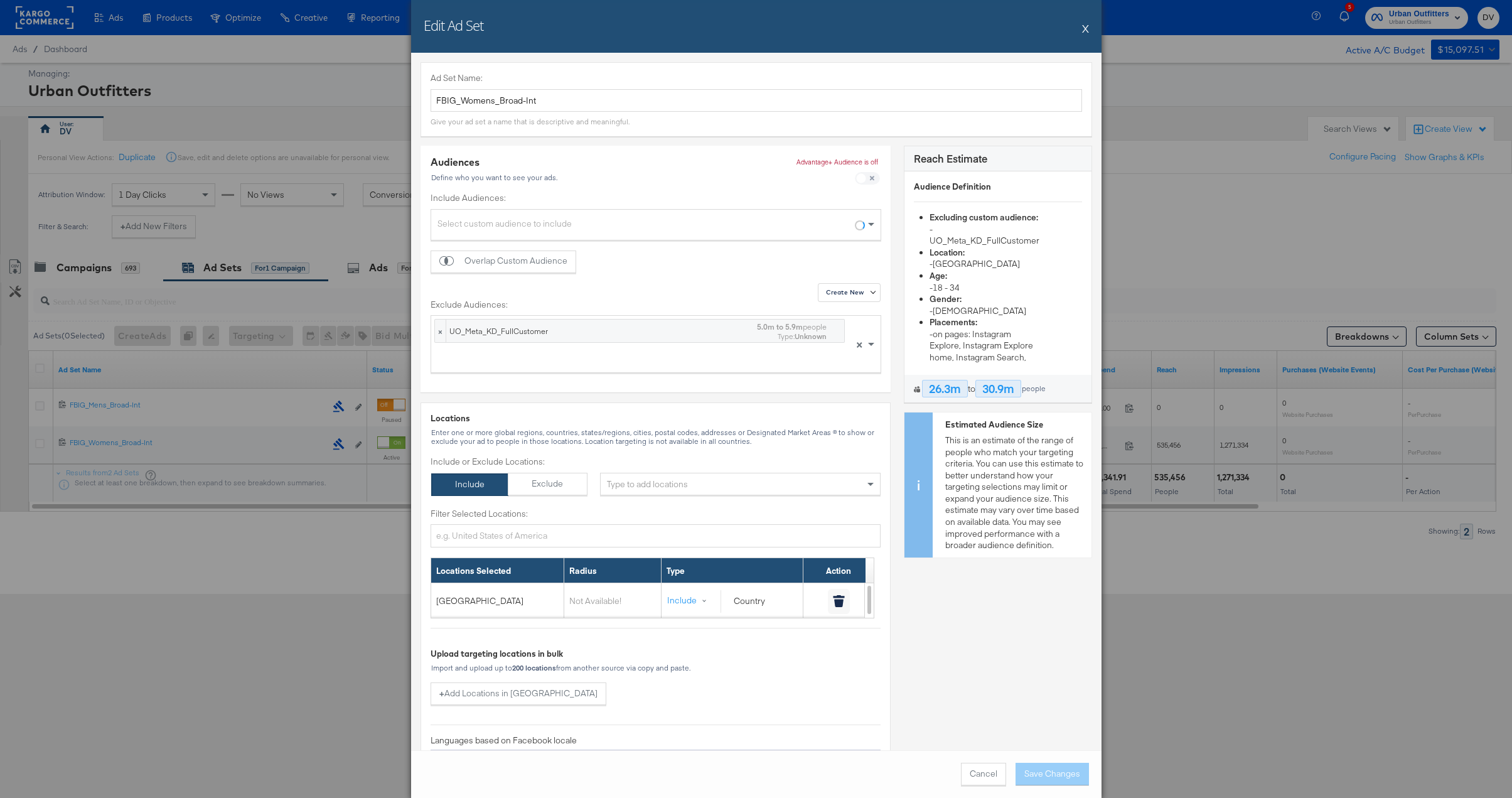
click at [1088, 25] on button "X" at bounding box center [1085, 28] width 7 height 25
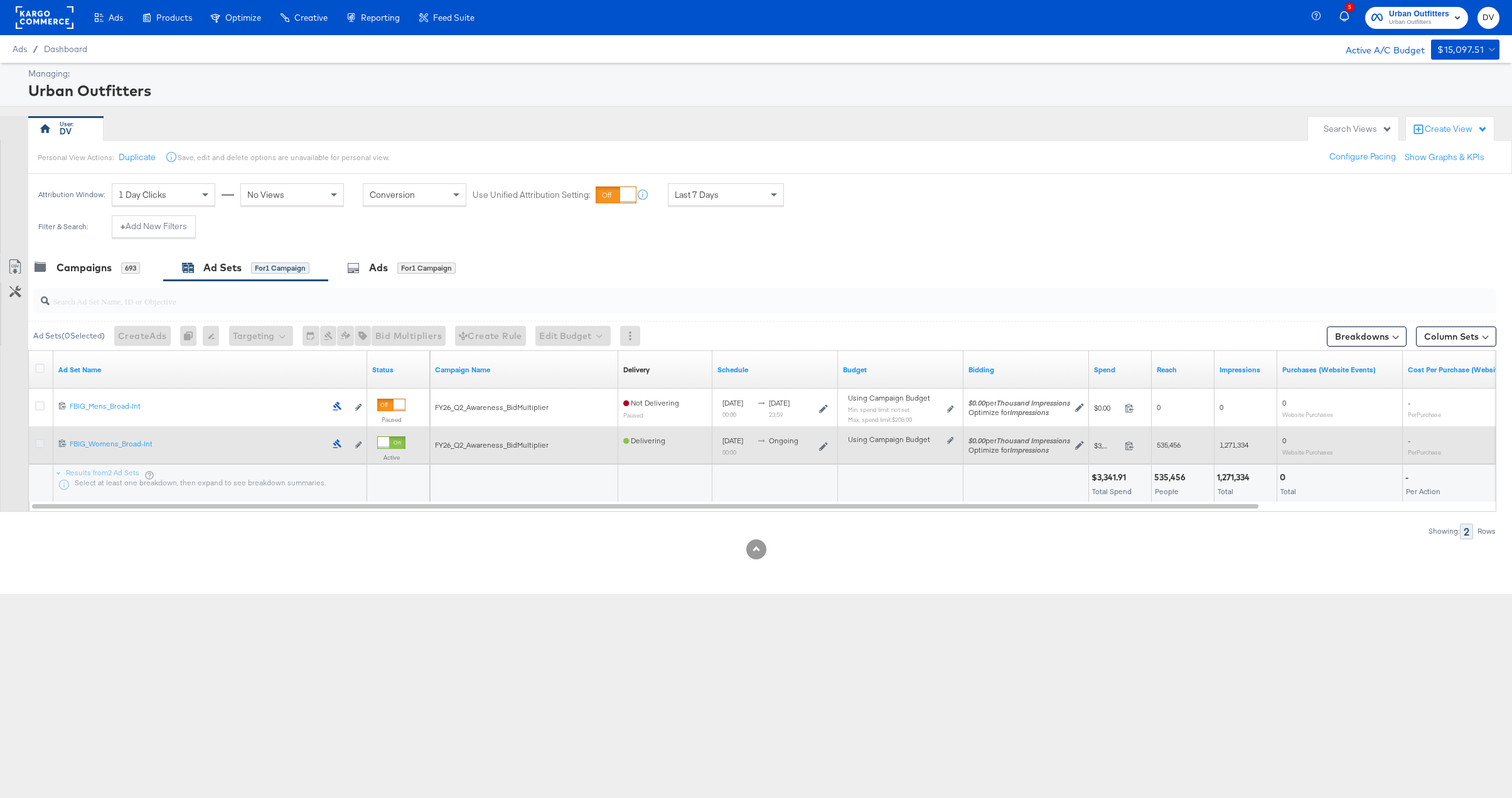
click at [41, 442] on icon at bounding box center [40, 443] width 9 height 9
click at [0, 0] on input "checkbox" at bounding box center [0, 0] width 0 height 0
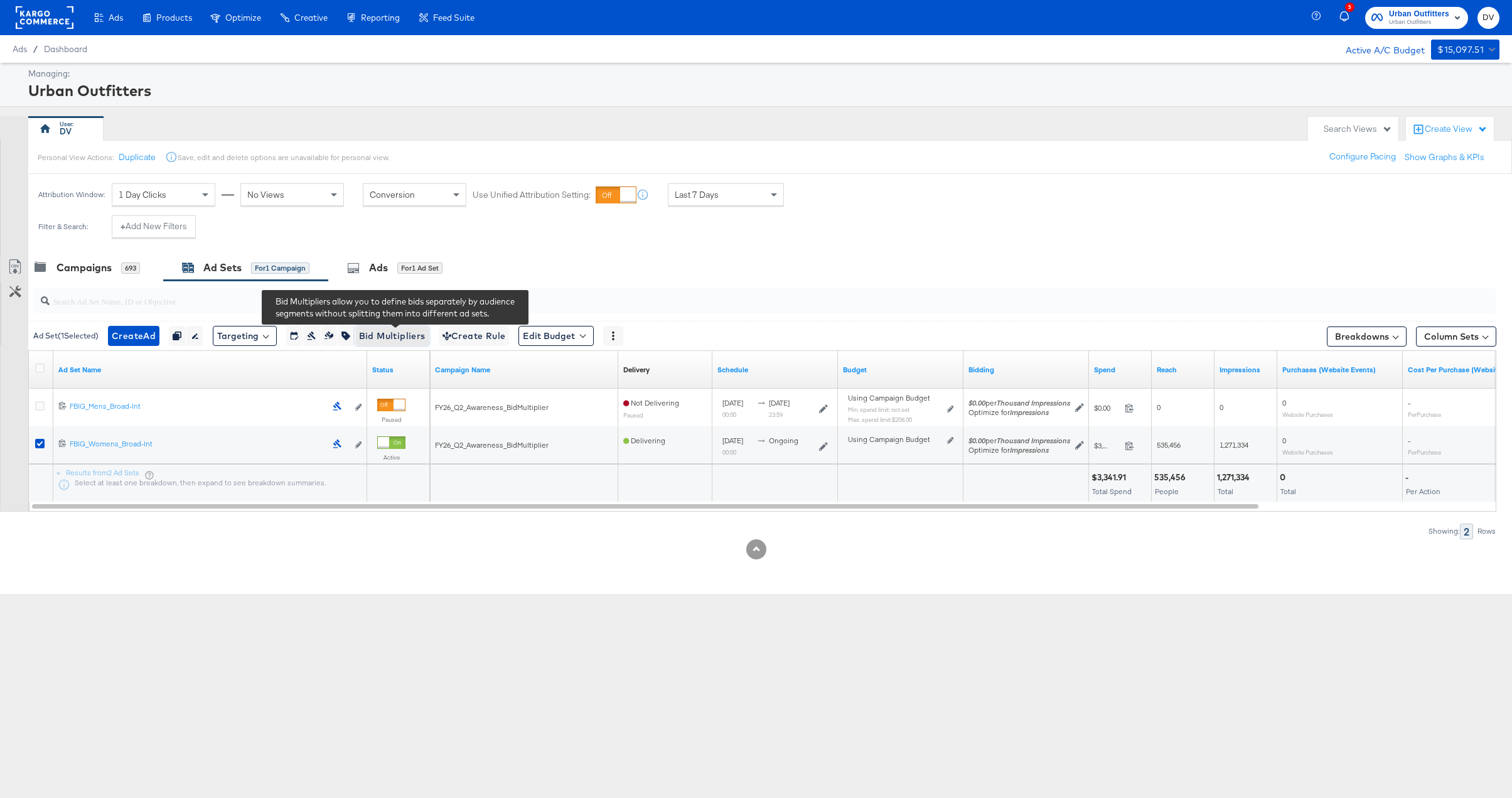
click at [404, 340] on span "Bid Multipliers" at bounding box center [392, 336] width 66 height 16
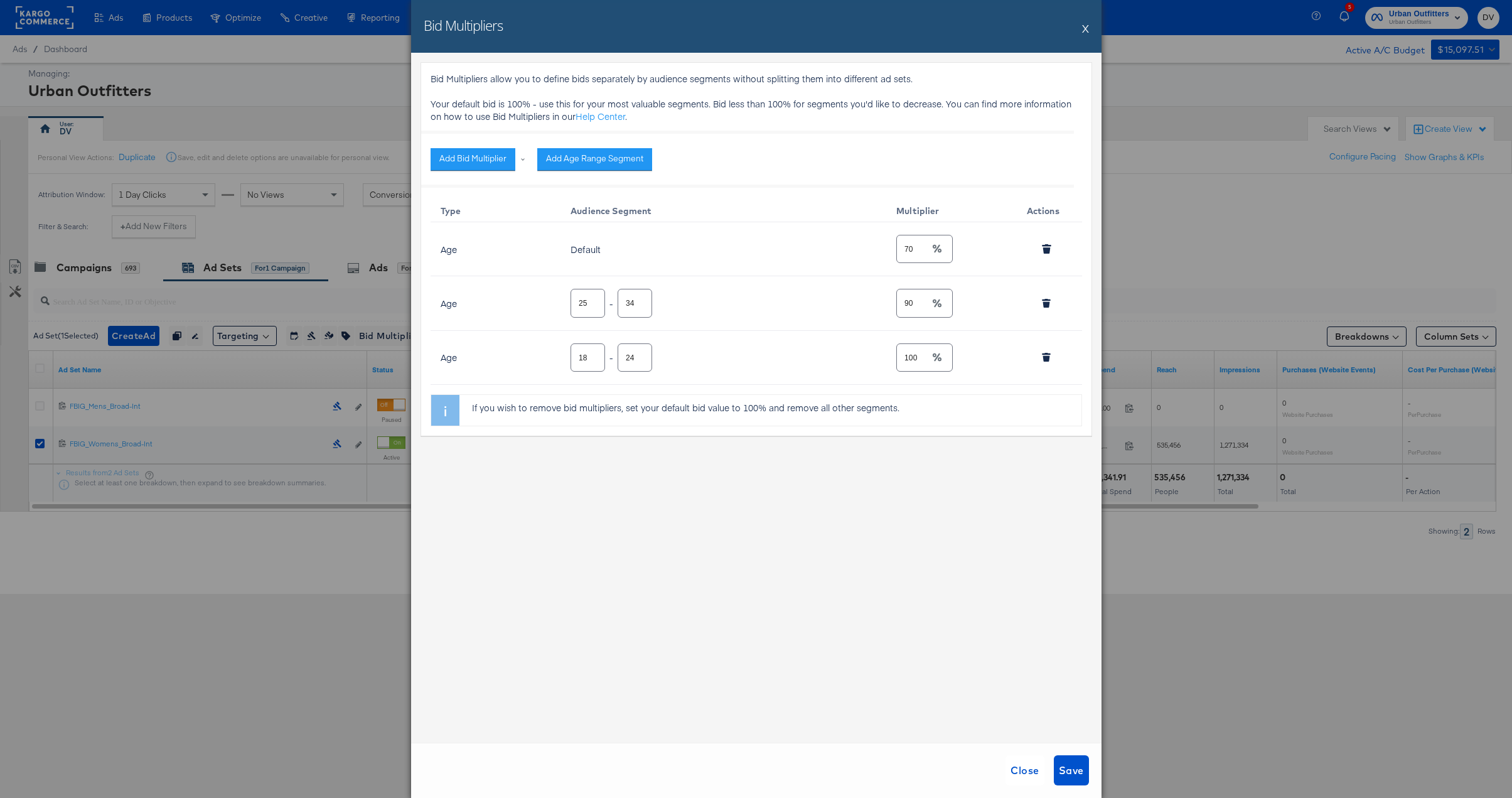
click at [1084, 24] on button "X" at bounding box center [1085, 28] width 7 height 25
